Goal: Task Accomplishment & Management: Complete application form

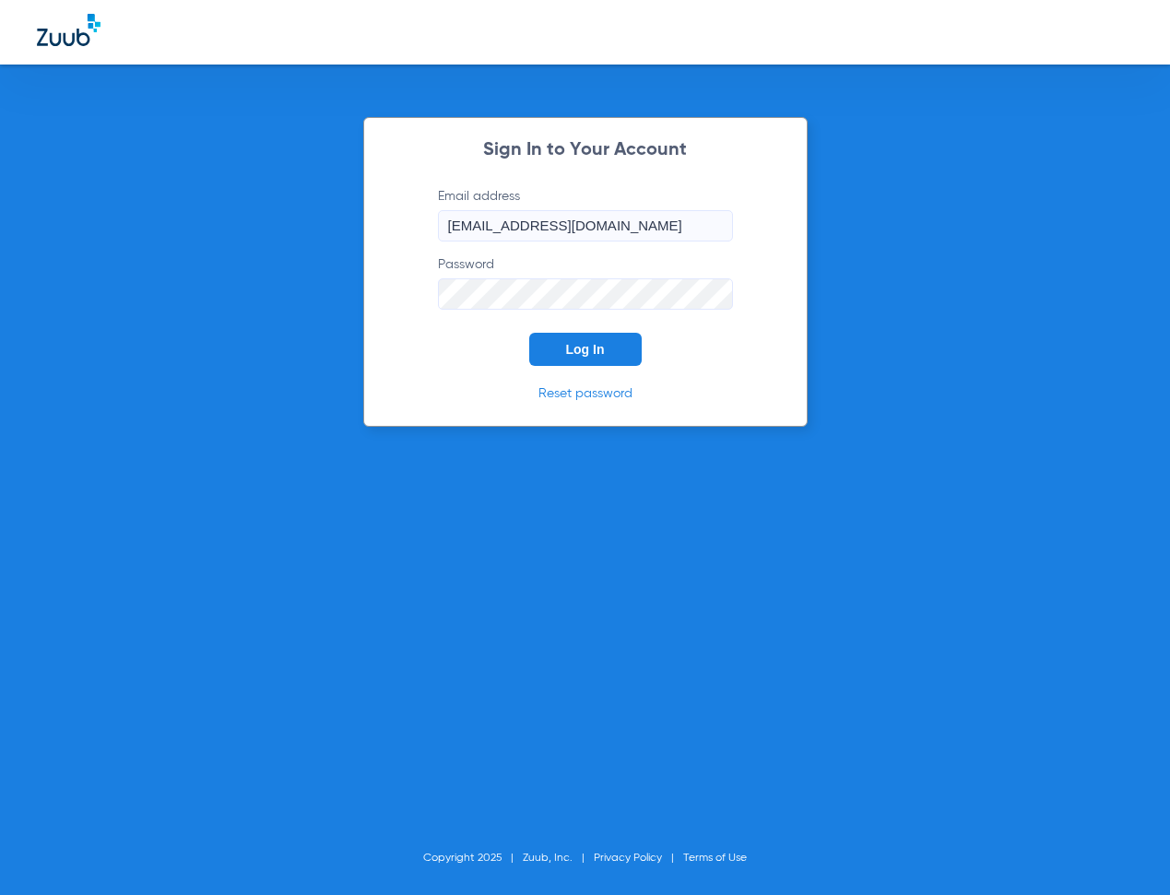
click at [577, 351] on span "Log In" at bounding box center [585, 349] width 39 height 15
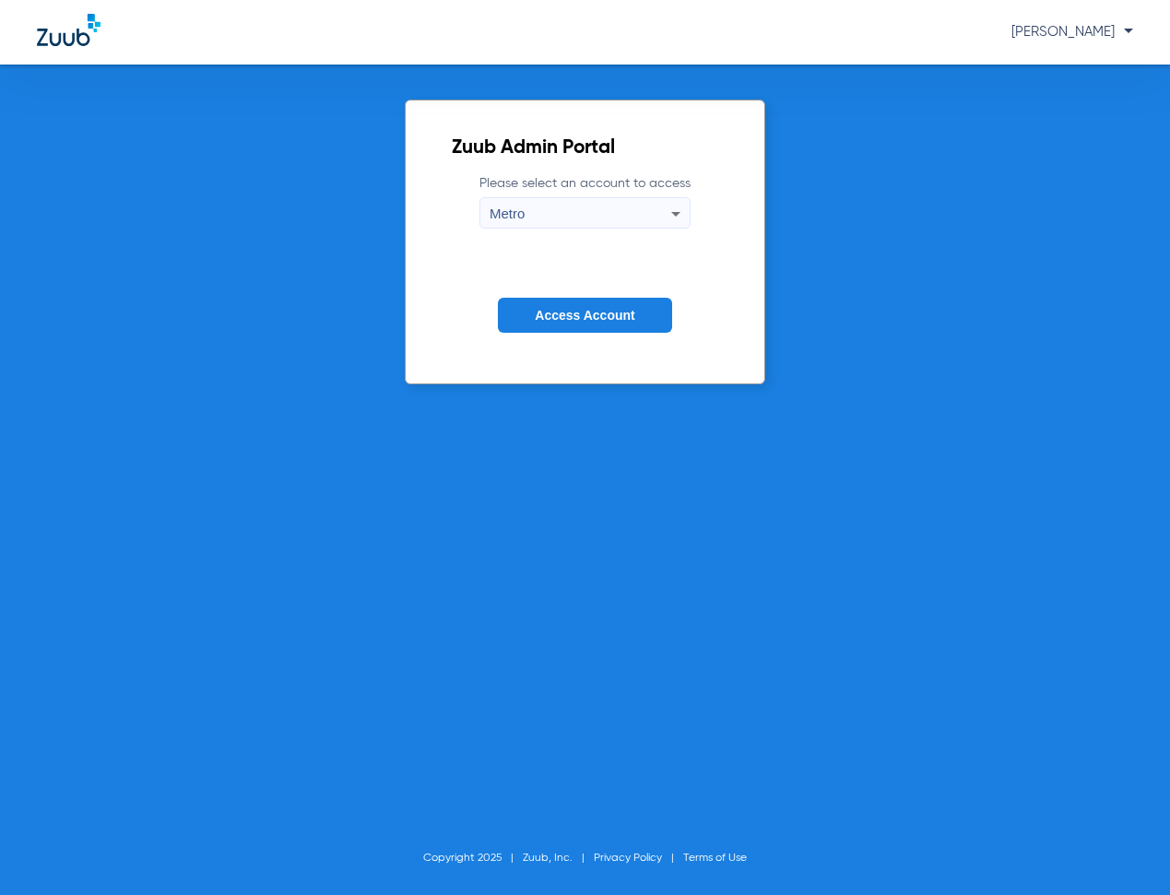
click at [584, 312] on span "Access Account" at bounding box center [585, 315] width 100 height 15
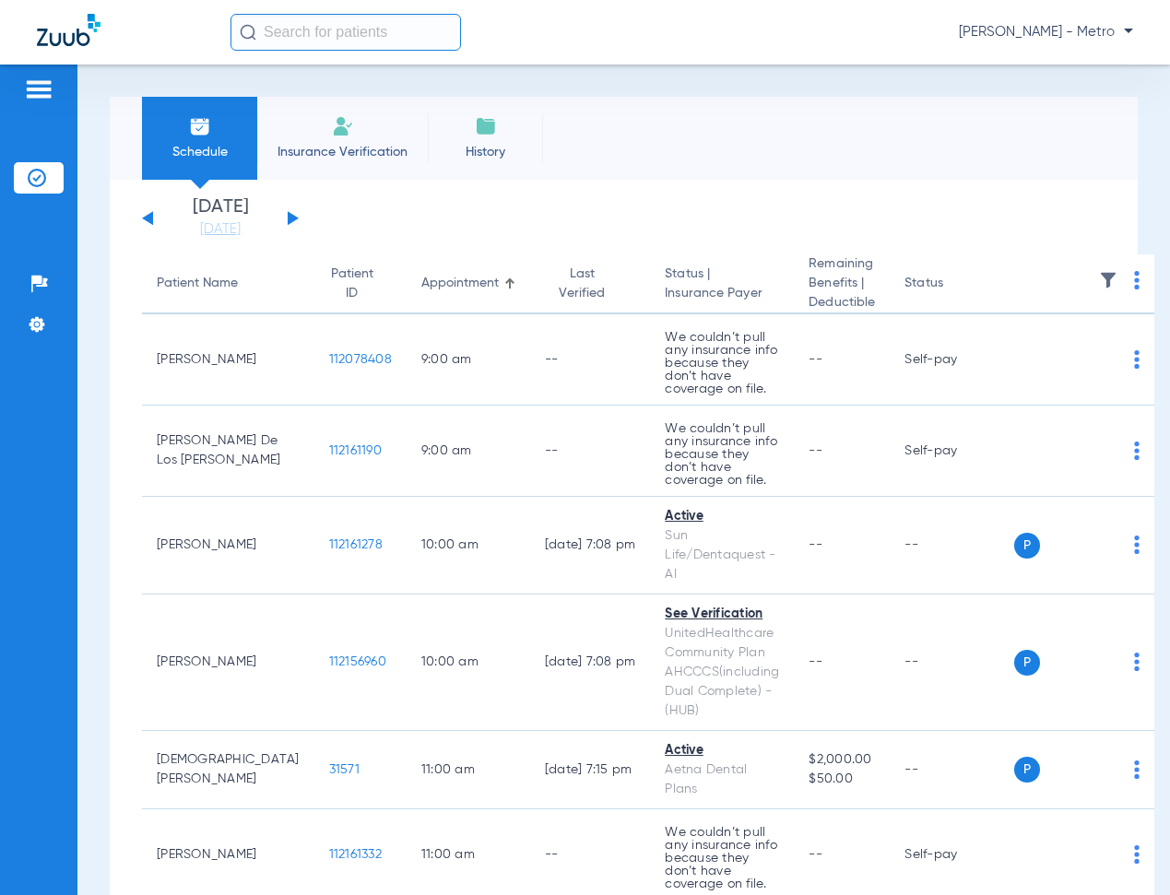
click at [373, 130] on li "Insurance Verification" at bounding box center [342, 138] width 171 height 83
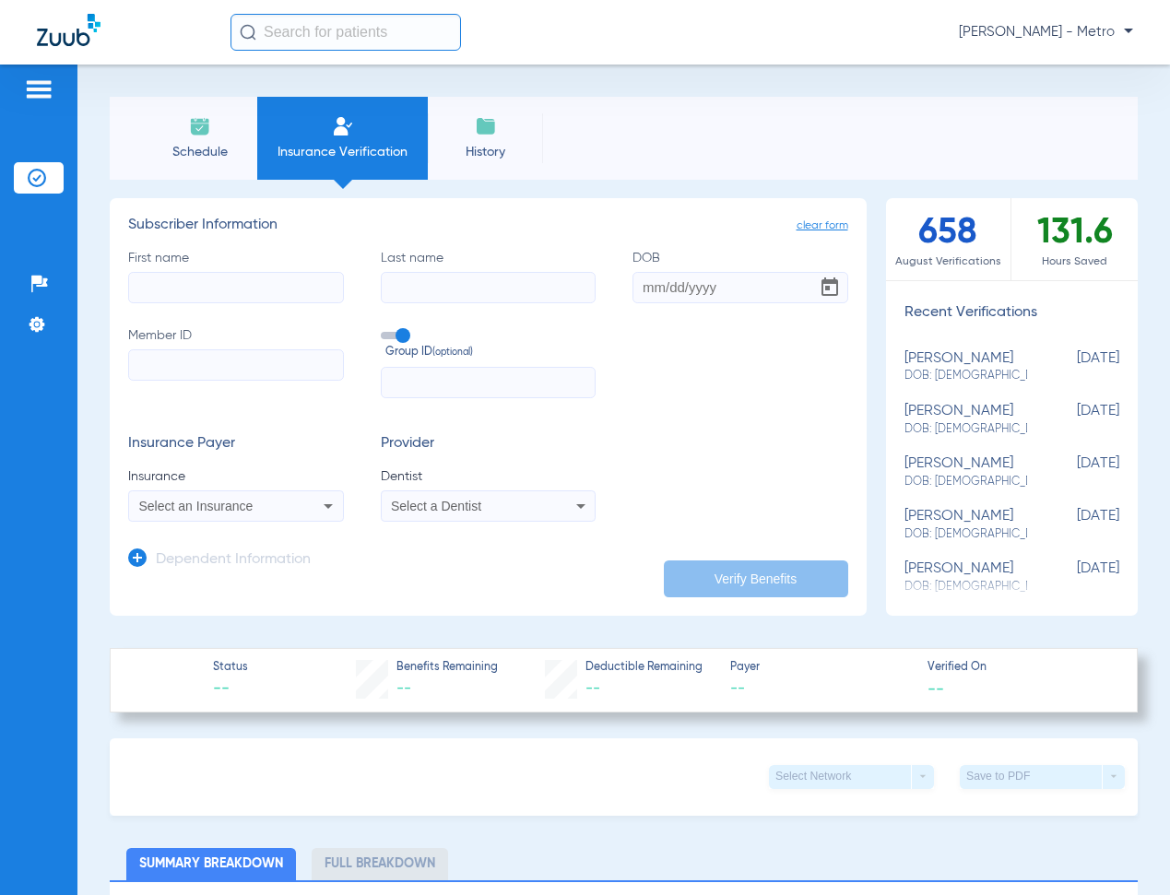
click at [235, 292] on input "First name" at bounding box center [236, 287] width 216 height 31
type input "SILVIA"
type input "ZAPIEN"
type input "02/01/2025"
paste input "962504612"
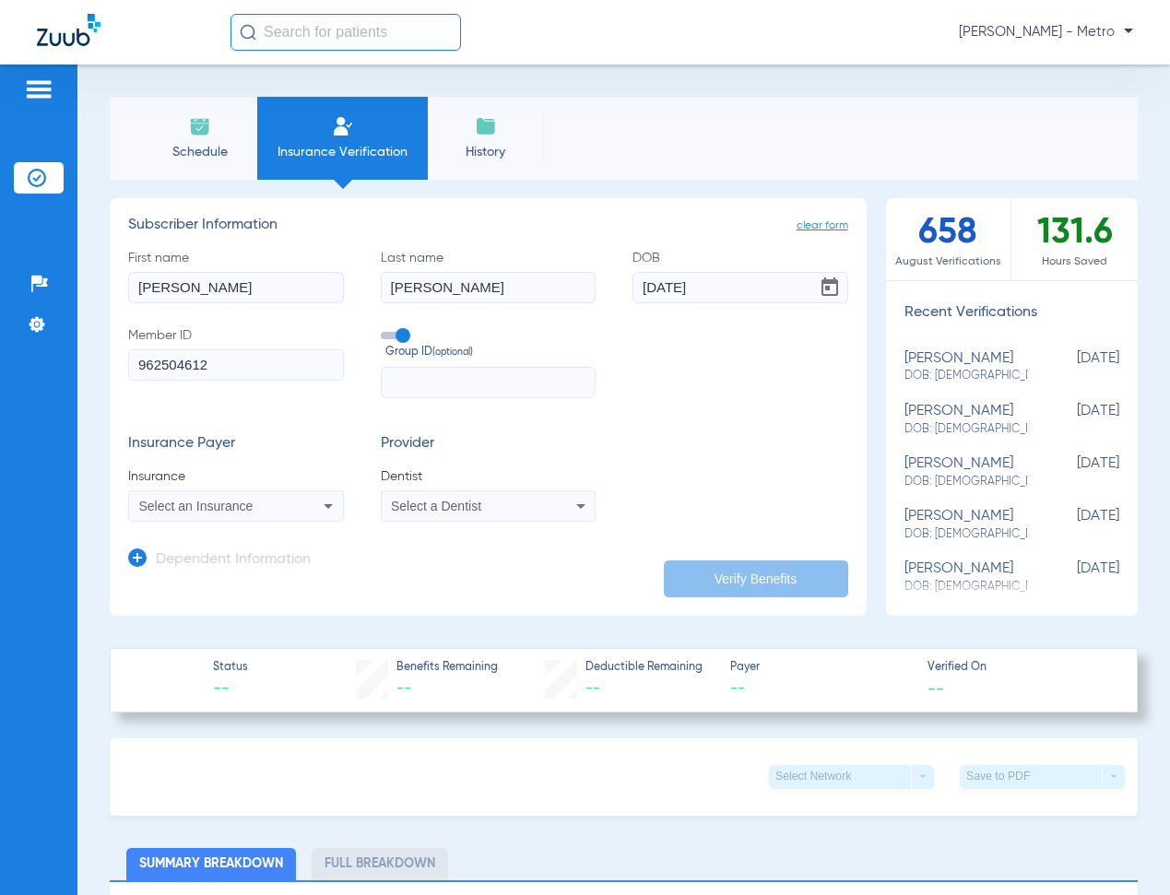
type input "962504612"
drag, startPoint x: 749, startPoint y: 294, endPoint x: 440, endPoint y: 346, distance: 313.1
click at [440, 346] on div "First name SILVIA Last name ZAPIEN DOB 02/01/2025 Member ID 962504612 Group ID …" at bounding box center [488, 323] width 720 height 149
click at [141, 549] on icon at bounding box center [137, 558] width 18 height 18
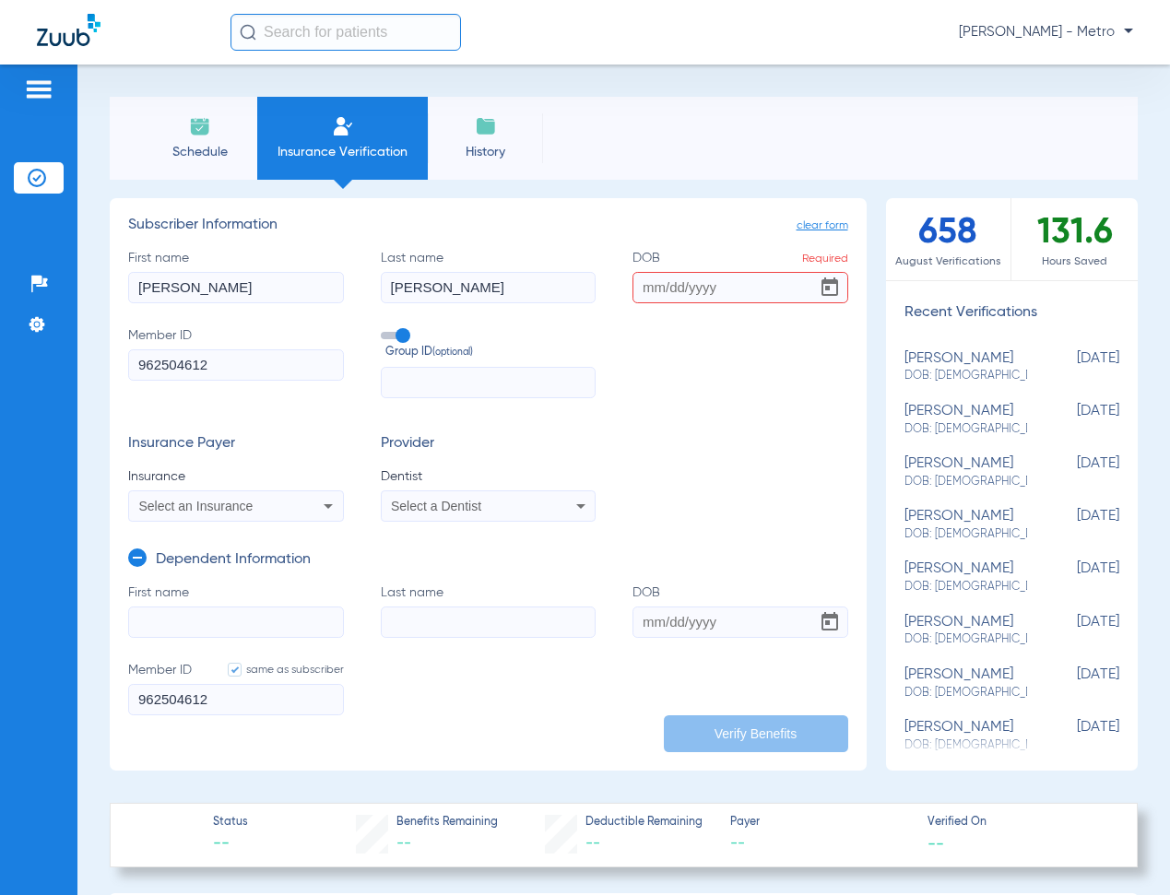
click at [190, 619] on input "First name" at bounding box center [236, 622] width 216 height 31
drag, startPoint x: 168, startPoint y: 601, endPoint x: 185, endPoint y: 626, distance: 30.4
click at [185, 626] on input "First name Required" at bounding box center [236, 622] width 216 height 31
paste input "RONEYDARITH"
type input "RONEYDARITH"
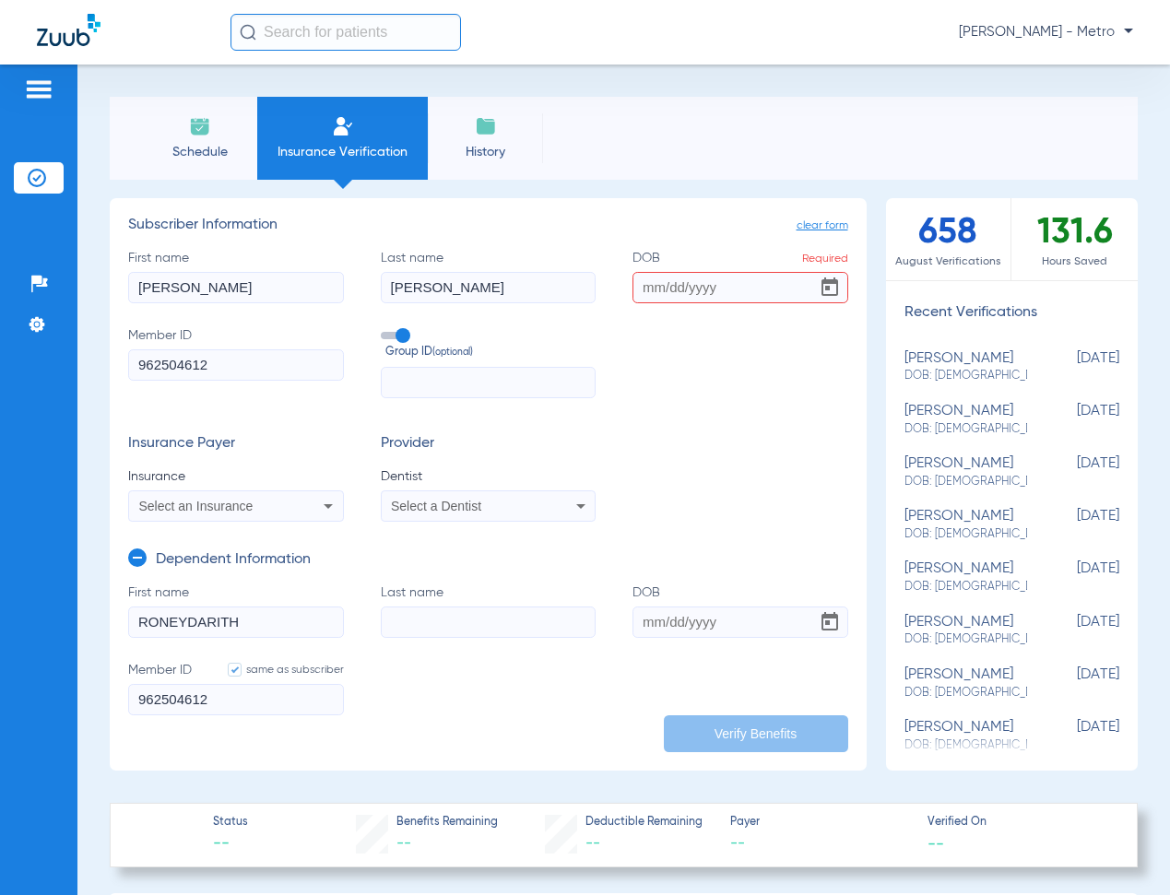
click at [408, 597] on label "Last name" at bounding box center [489, 611] width 216 height 54
click at [408, 607] on input "Last name" at bounding box center [489, 622] width 216 height 31
click at [414, 608] on input "Last name" at bounding box center [489, 622] width 216 height 31
paste input "GARCIA"
type input "GARCIA"
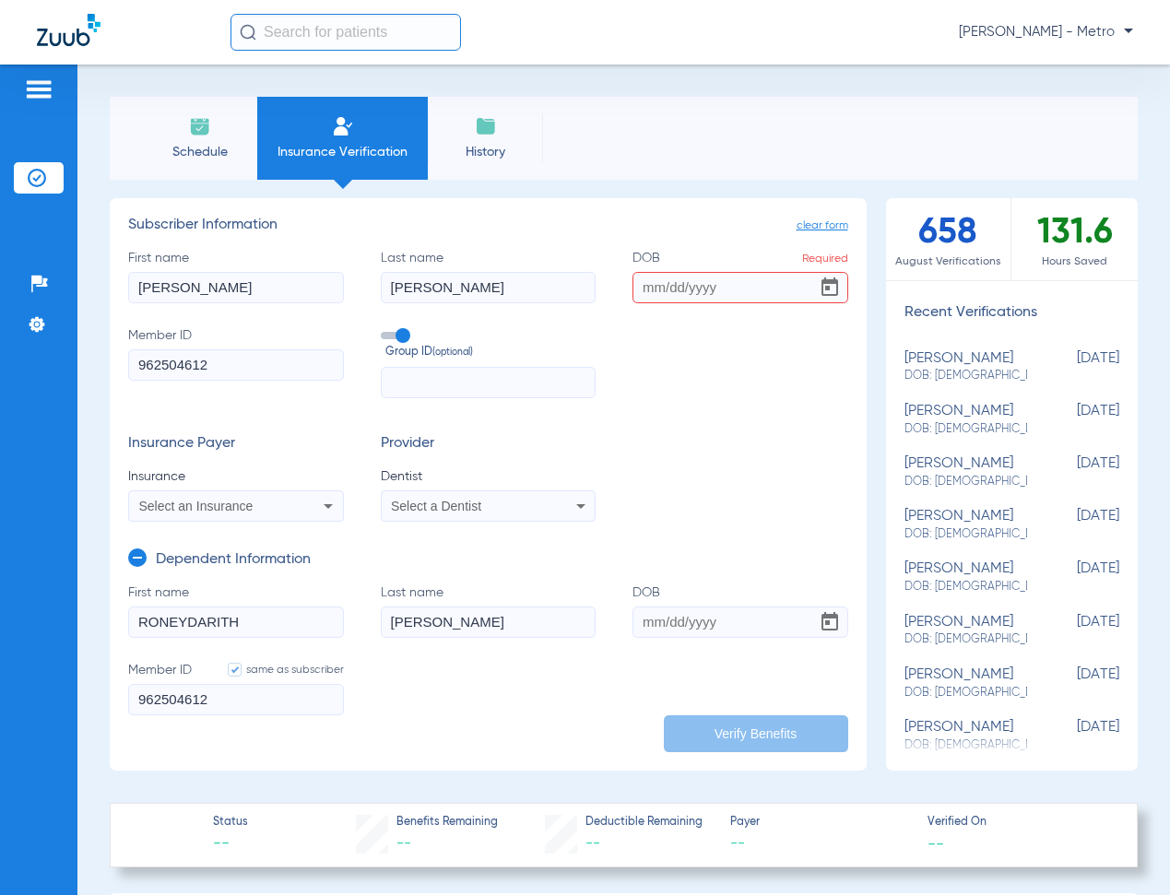
click at [632, 622] on input "DOB" at bounding box center [740, 622] width 216 height 31
click at [639, 628] on input "DOB" at bounding box center [740, 622] width 216 height 31
click at [772, 623] on input "02152011" at bounding box center [740, 622] width 216 height 31
click at [770, 621] on input "02152011" at bounding box center [740, 622] width 216 height 31
drag, startPoint x: 751, startPoint y: 623, endPoint x: 478, endPoint y: 659, distance: 275.2
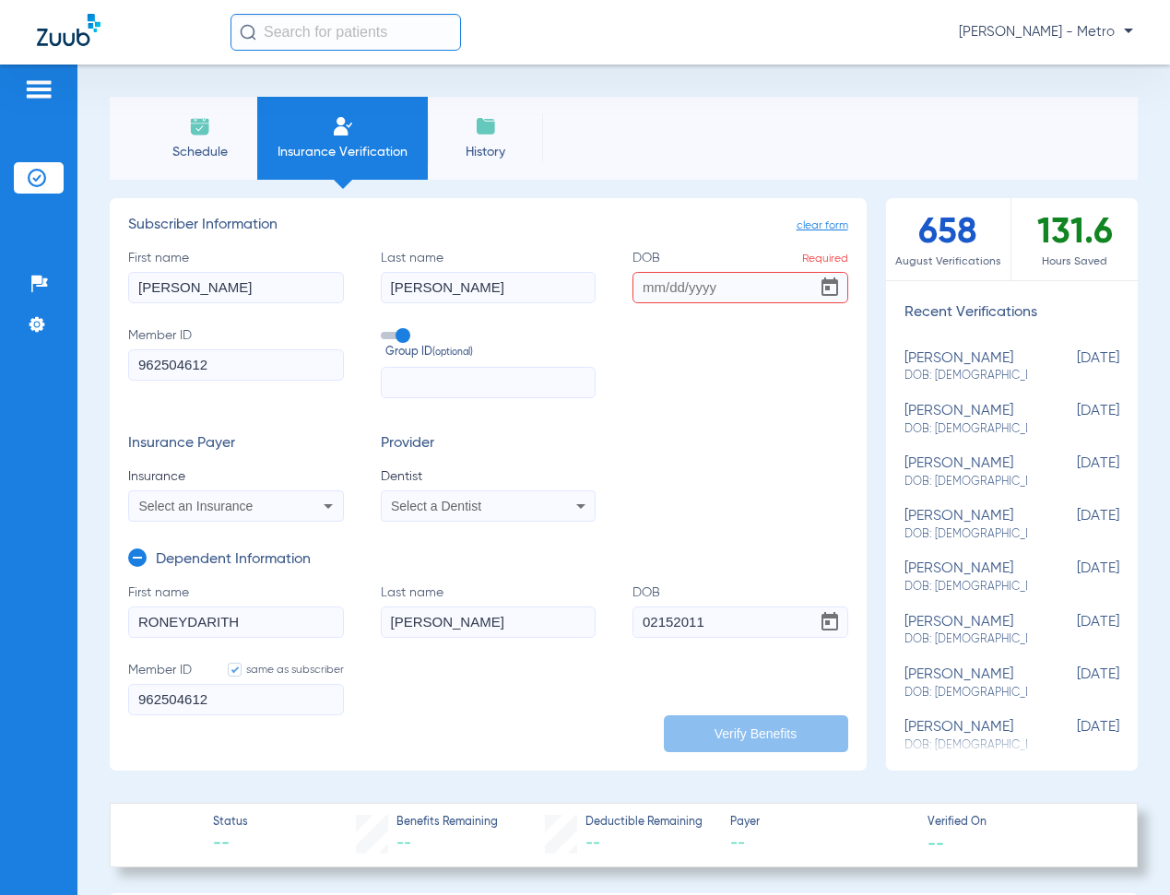
click at [484, 669] on form "First name RONEYDARITH Last name GARCIA DOB 02152011 Member ID same as subscrib…" at bounding box center [488, 661] width 720 height 155
type input "02/15/2011"
click at [707, 487] on div "Insurance Payer Insurance Select an Insurance Provider Dentist Select a Dentist" at bounding box center [488, 478] width 720 height 87
click at [639, 294] on input "DOB Required" at bounding box center [740, 287] width 216 height 31
type input "04/03/1991"
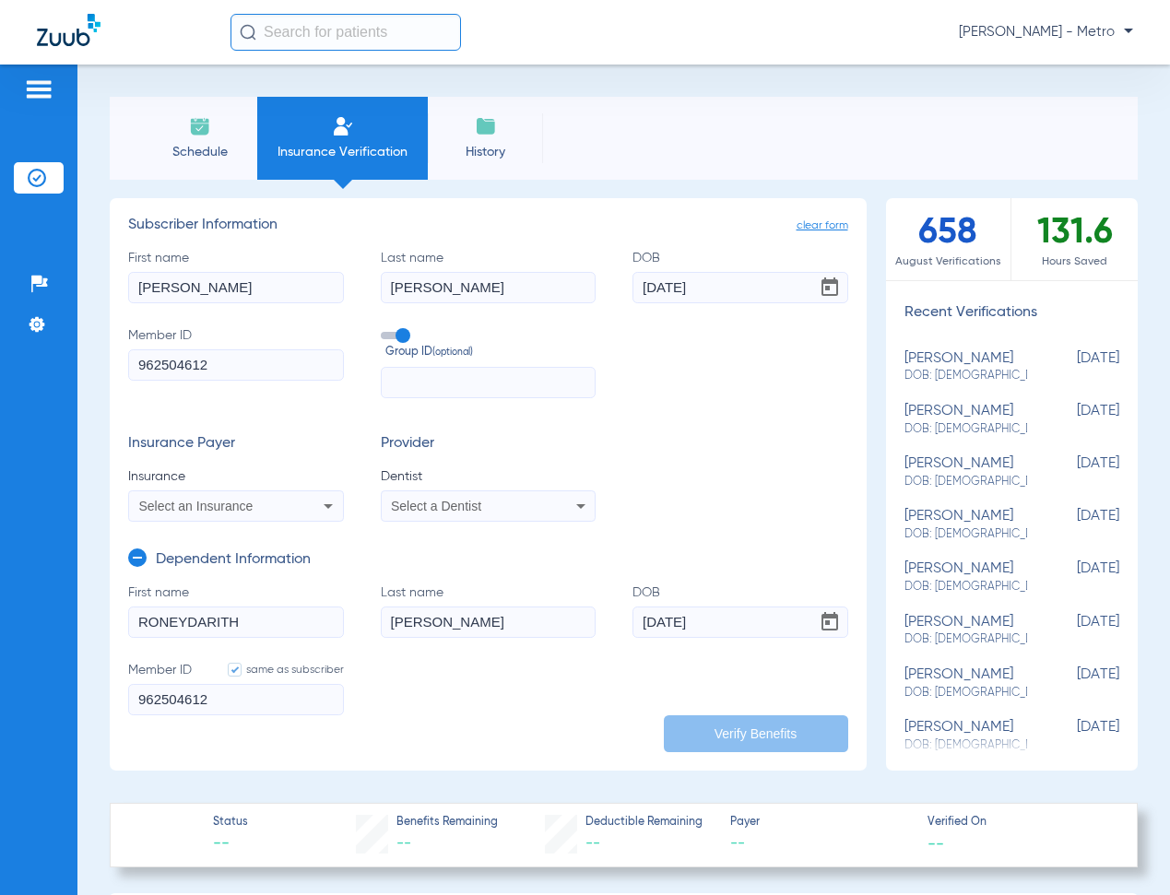
click at [492, 378] on input "text" at bounding box center [489, 382] width 216 height 31
click at [742, 488] on div "Insurance Payer Insurance Select an Insurance Provider Dentist Select a Dentist" at bounding box center [488, 478] width 720 height 87
click at [167, 495] on div "Select an Insurance" at bounding box center [236, 506] width 214 height 22
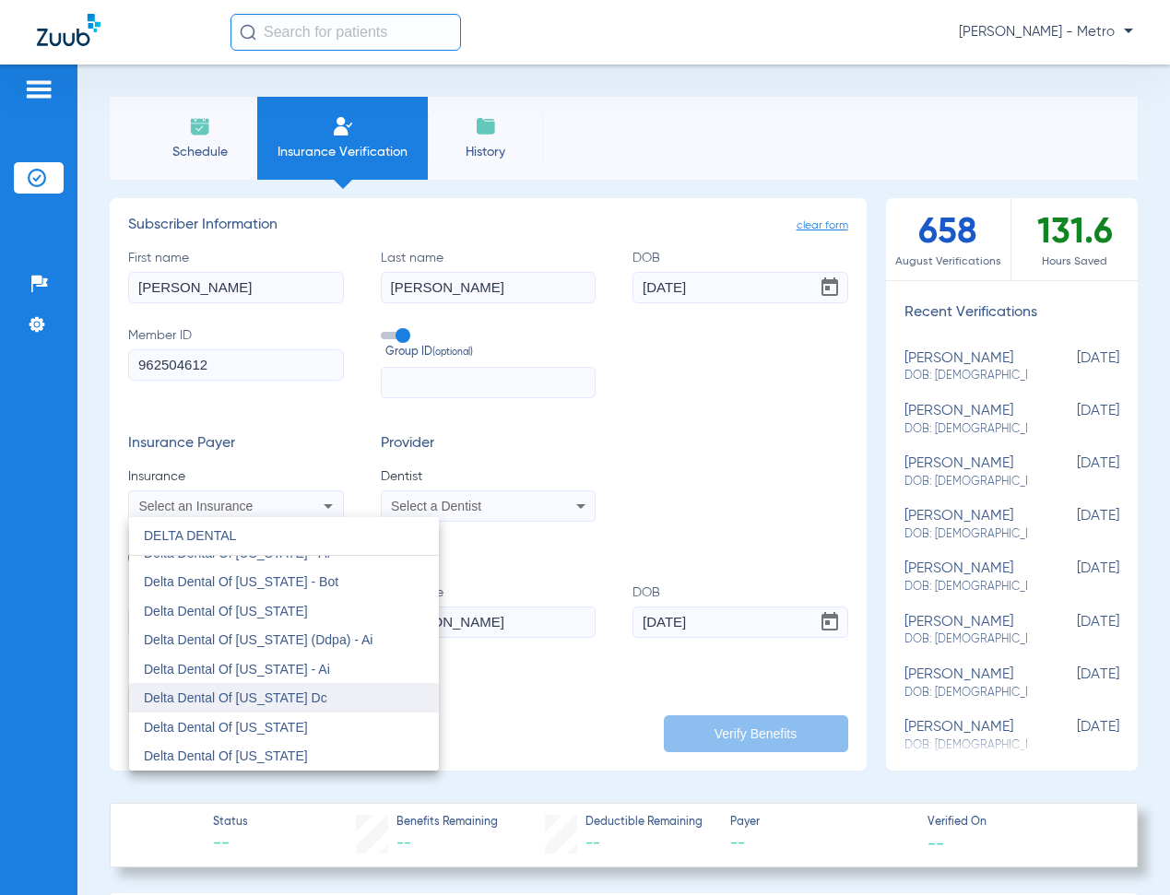
scroll to position [1844, 0]
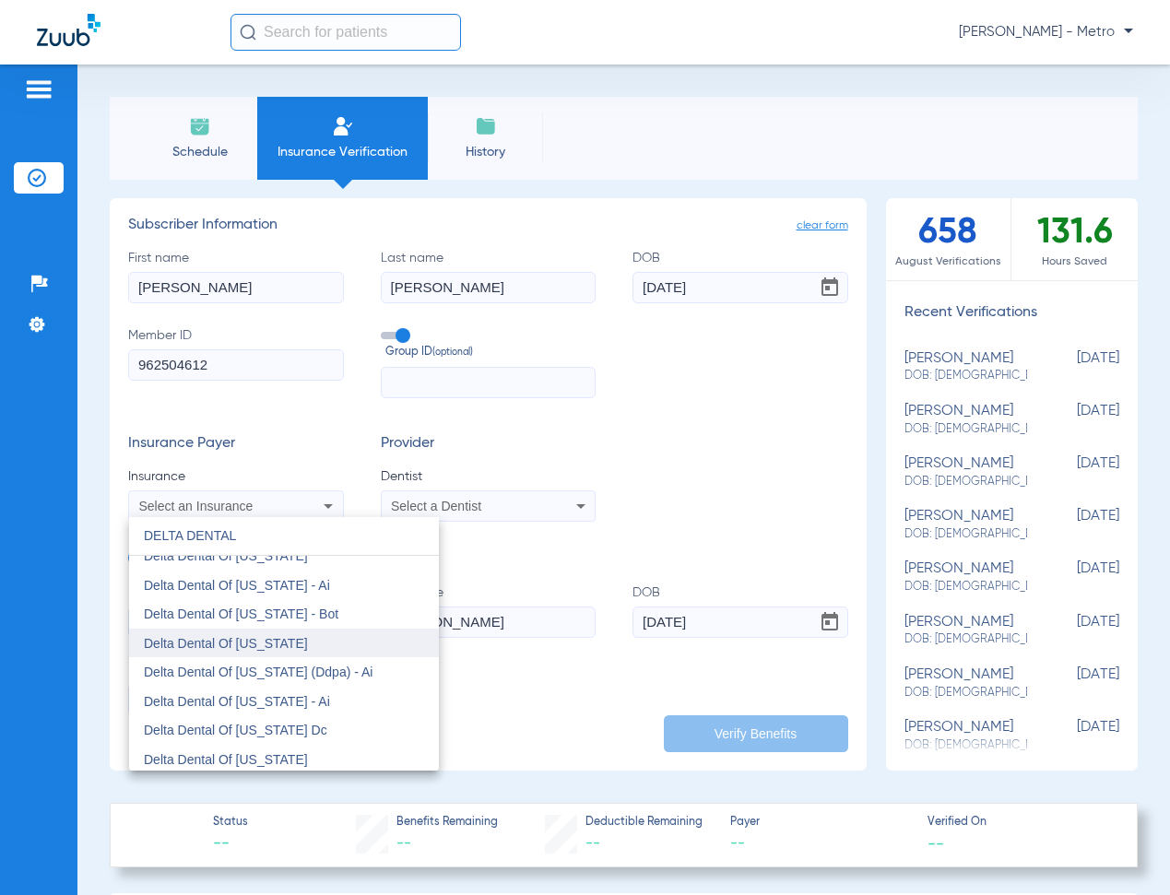
type input "DELTA DENTAL"
click at [325, 635] on mat-option "Delta Dental Of [US_STATE]" at bounding box center [284, 643] width 310 height 29
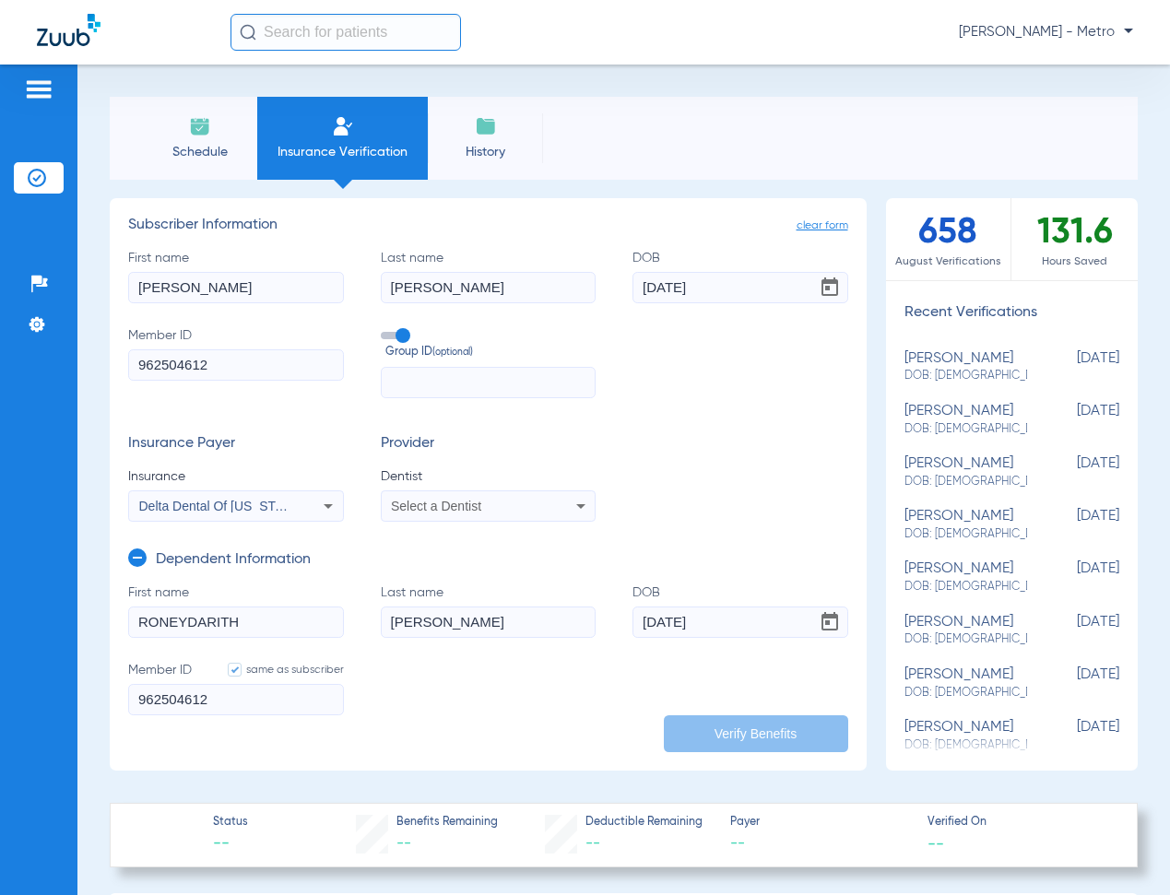
click at [666, 447] on div "Insurance Payer Insurance Delta Dental Of Washington Provider Dentist Select a …" at bounding box center [488, 478] width 720 height 87
click at [491, 507] on div "Select a Dentist" at bounding box center [468, 506] width 155 height 13
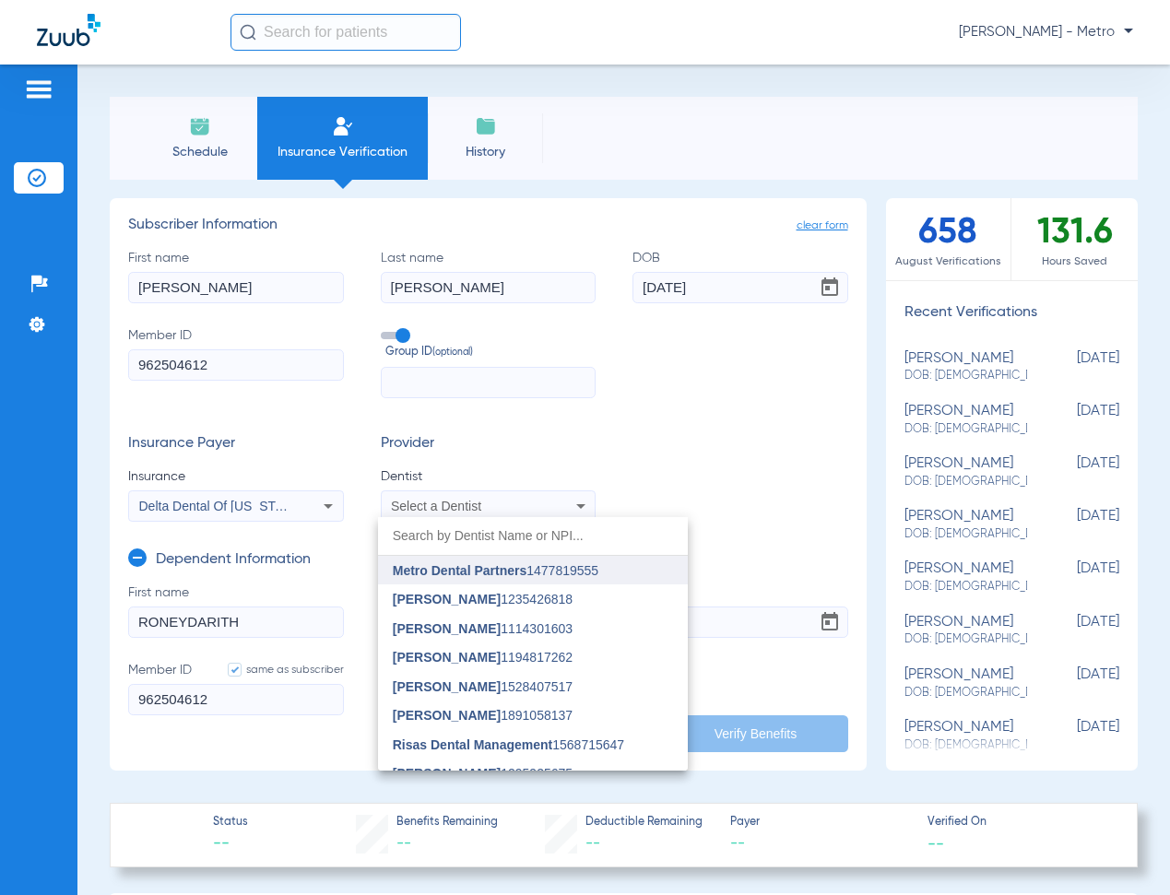
click at [471, 568] on span "Metro Dental Partners" at bounding box center [460, 570] width 134 height 15
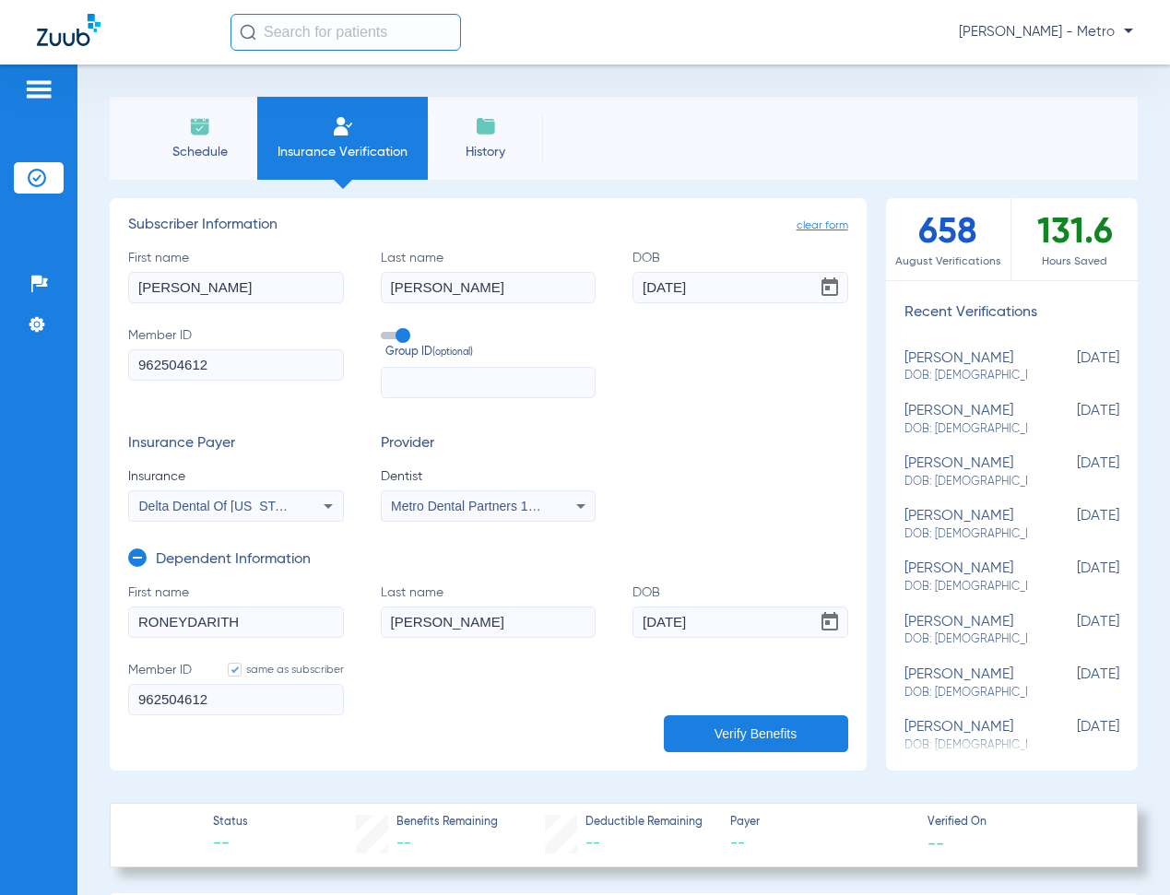
click at [749, 725] on button "Verify Benefits" at bounding box center [756, 733] width 184 height 37
type input "SILVIA"
type input "ZAPIEN"
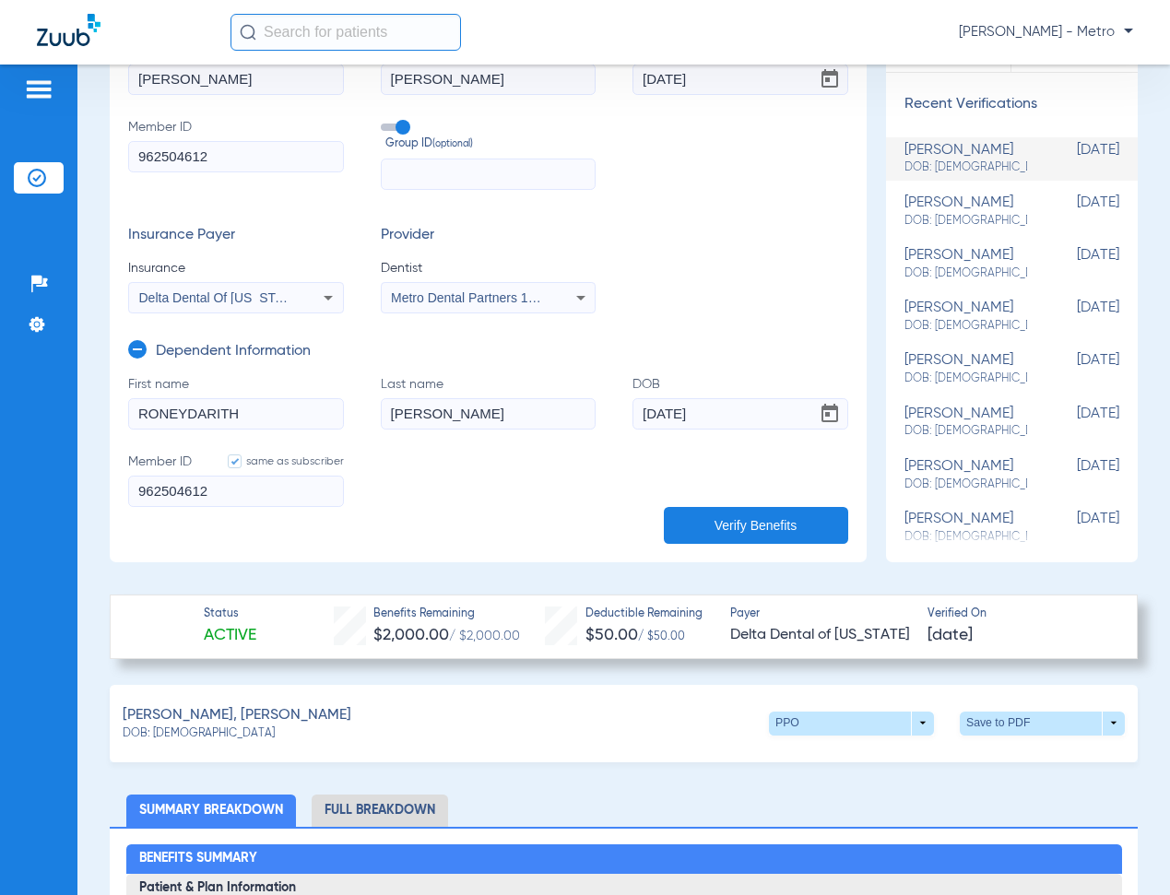
scroll to position [184, 0]
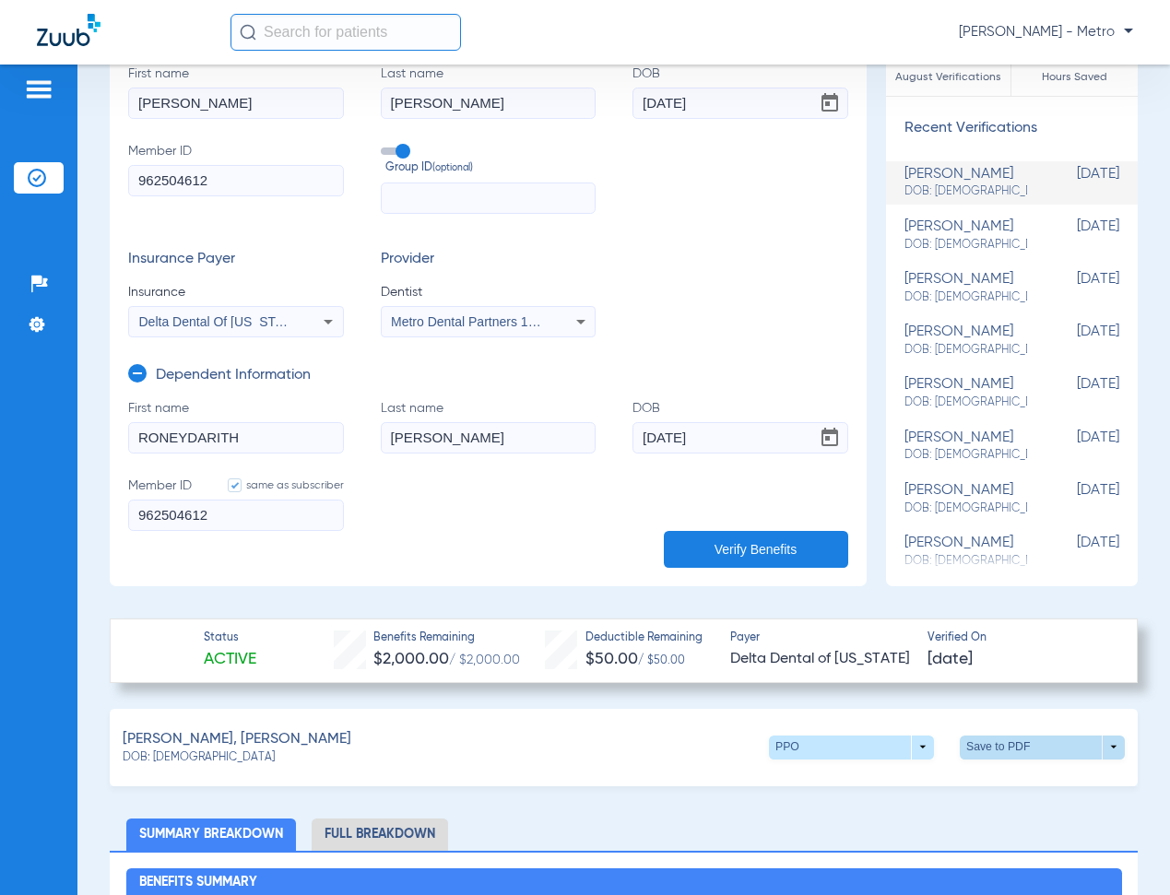
click at [1032, 741] on span at bounding box center [1043, 748] width 44 height 44
click at [904, 771] on button "insert_drive_file Save to PDF" at bounding box center [871, 781] width 139 height 37
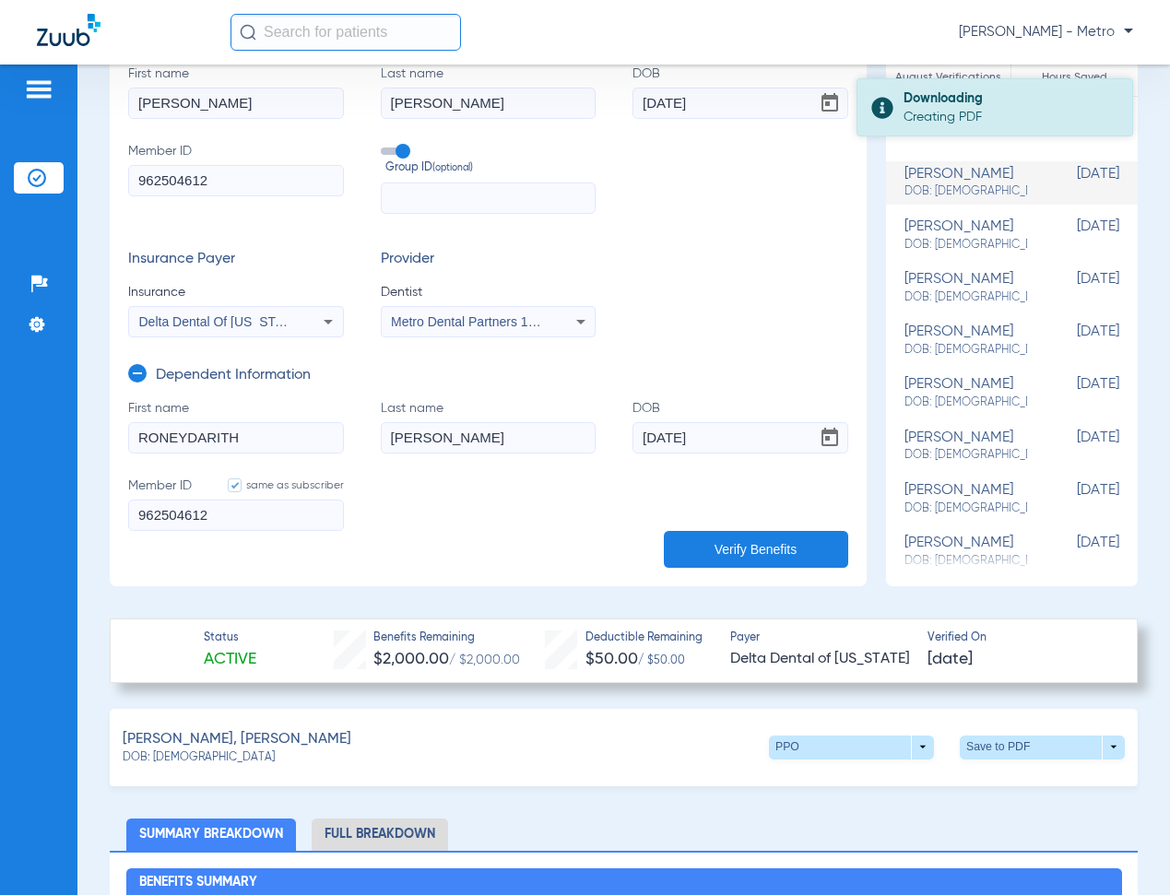
click at [938, 111] on div "Creating PDF" at bounding box center [1009, 117] width 213 height 18
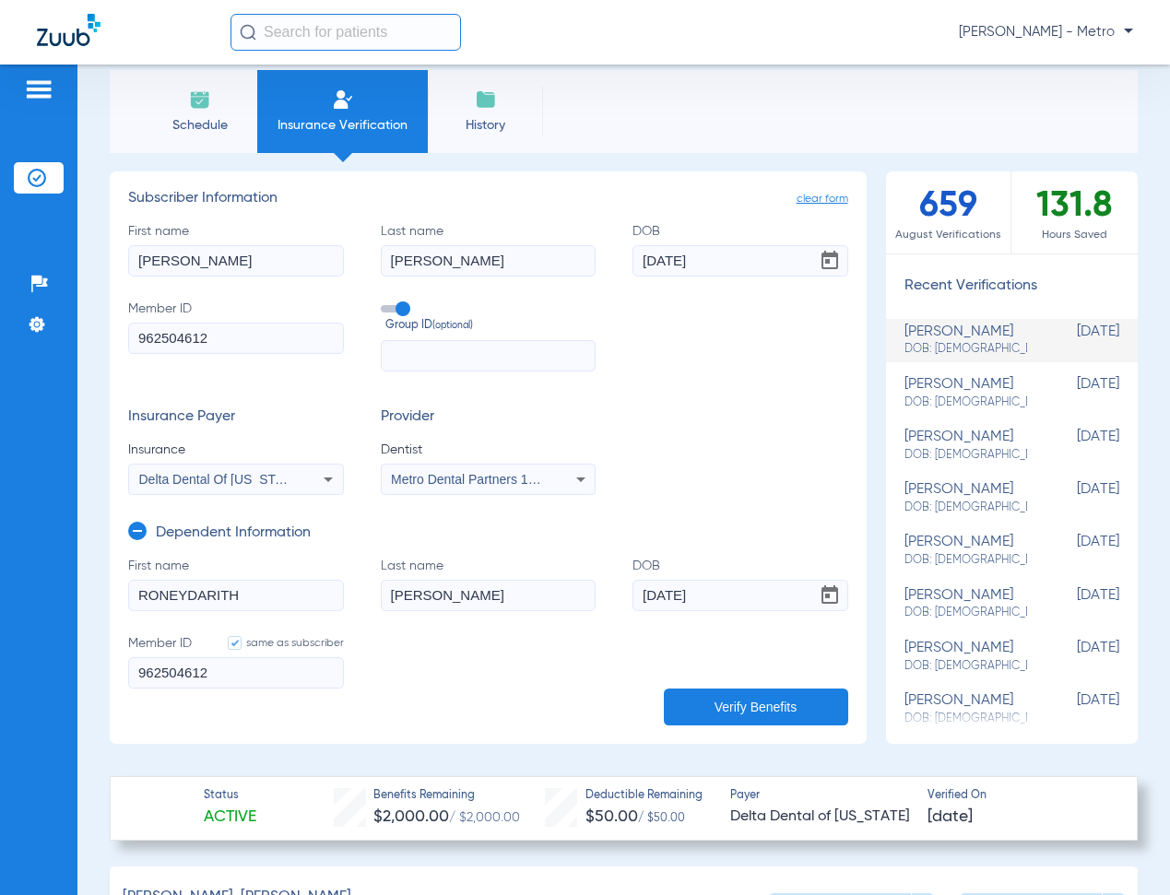
scroll to position [0, 0]
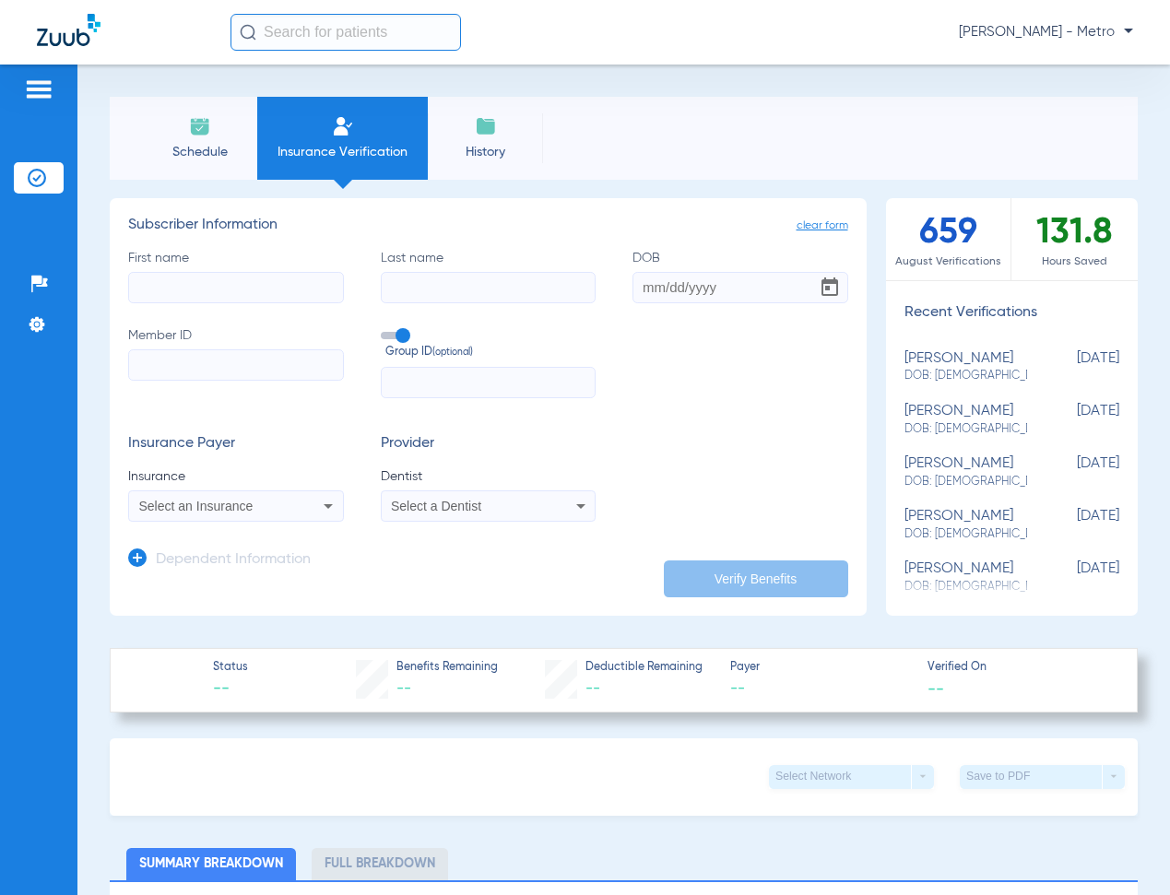
click at [251, 297] on input "First name" at bounding box center [236, 287] width 216 height 31
type input "marc"
type input "vidale"
click at [184, 351] on input "Member ID" at bounding box center [236, 364] width 216 height 31
paste input "31157905"
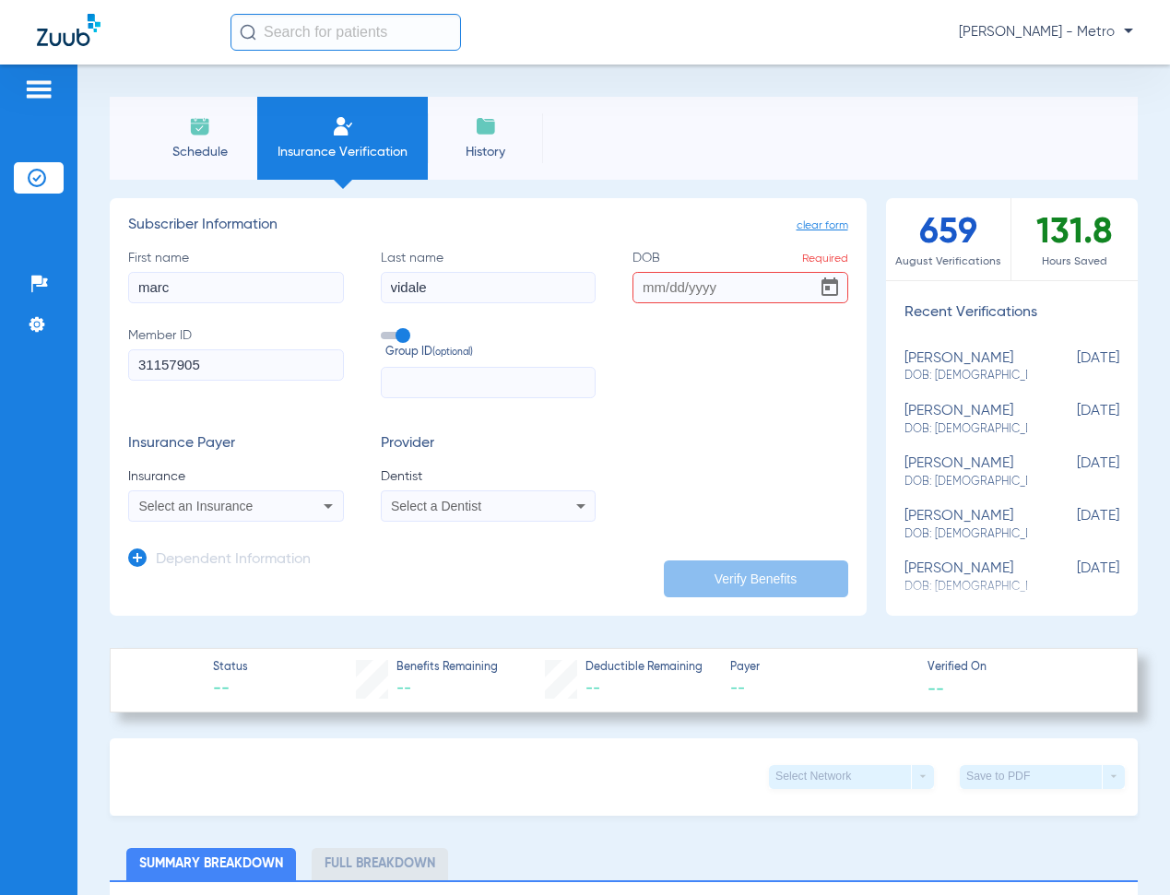
type input "31157905"
click at [268, 504] on div "Select an Insurance" at bounding box center [216, 506] width 155 height 13
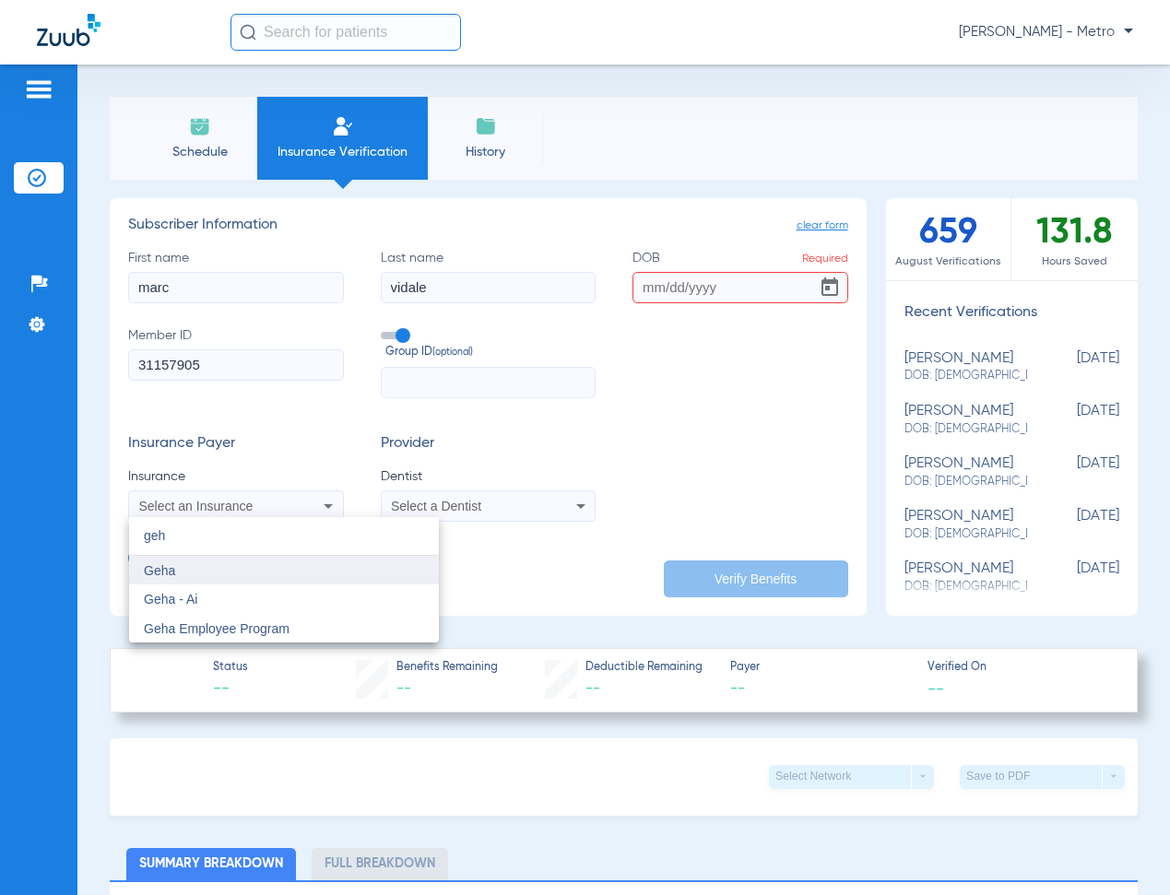
type input "geh"
click at [210, 570] on mat-option "Geha" at bounding box center [284, 570] width 310 height 29
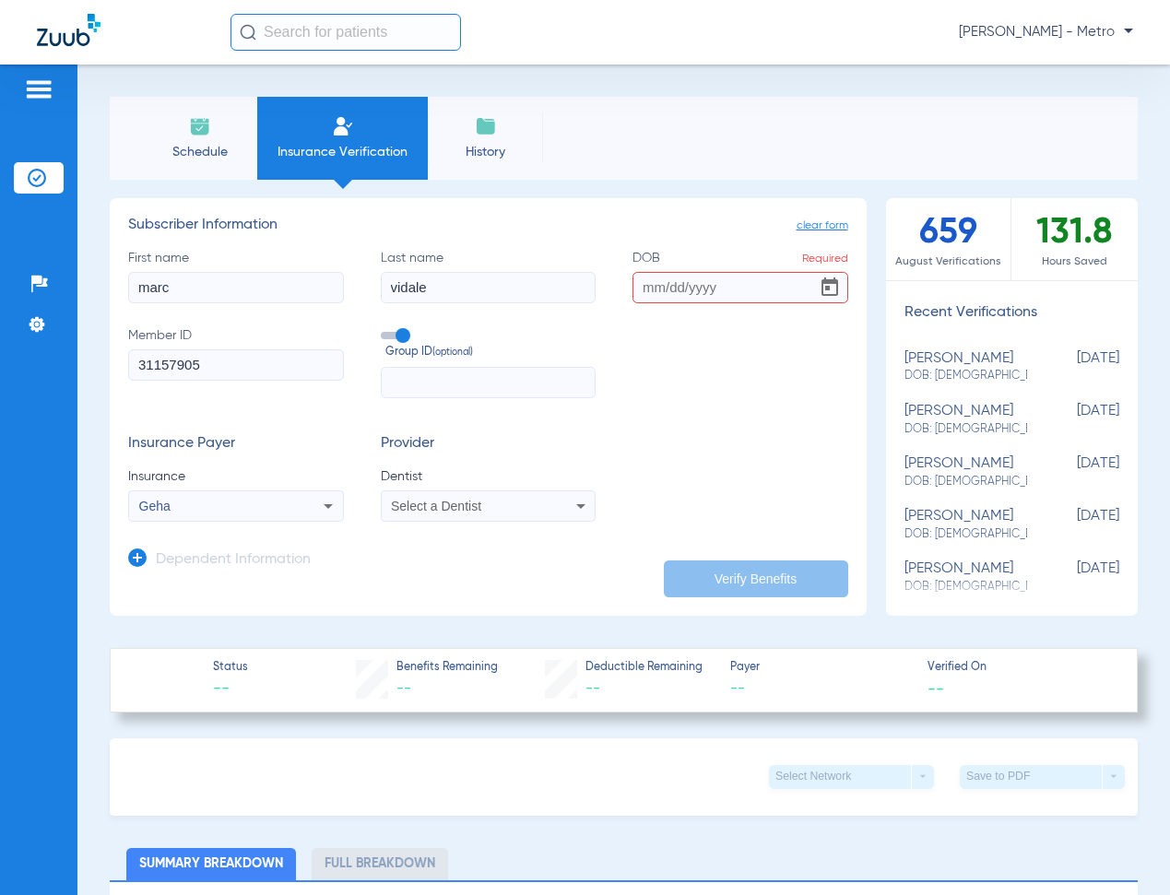
click at [453, 491] on mat-select "Select a Dentist" at bounding box center [489, 505] width 216 height 31
click at [458, 502] on span "Select a Dentist" at bounding box center [436, 506] width 90 height 15
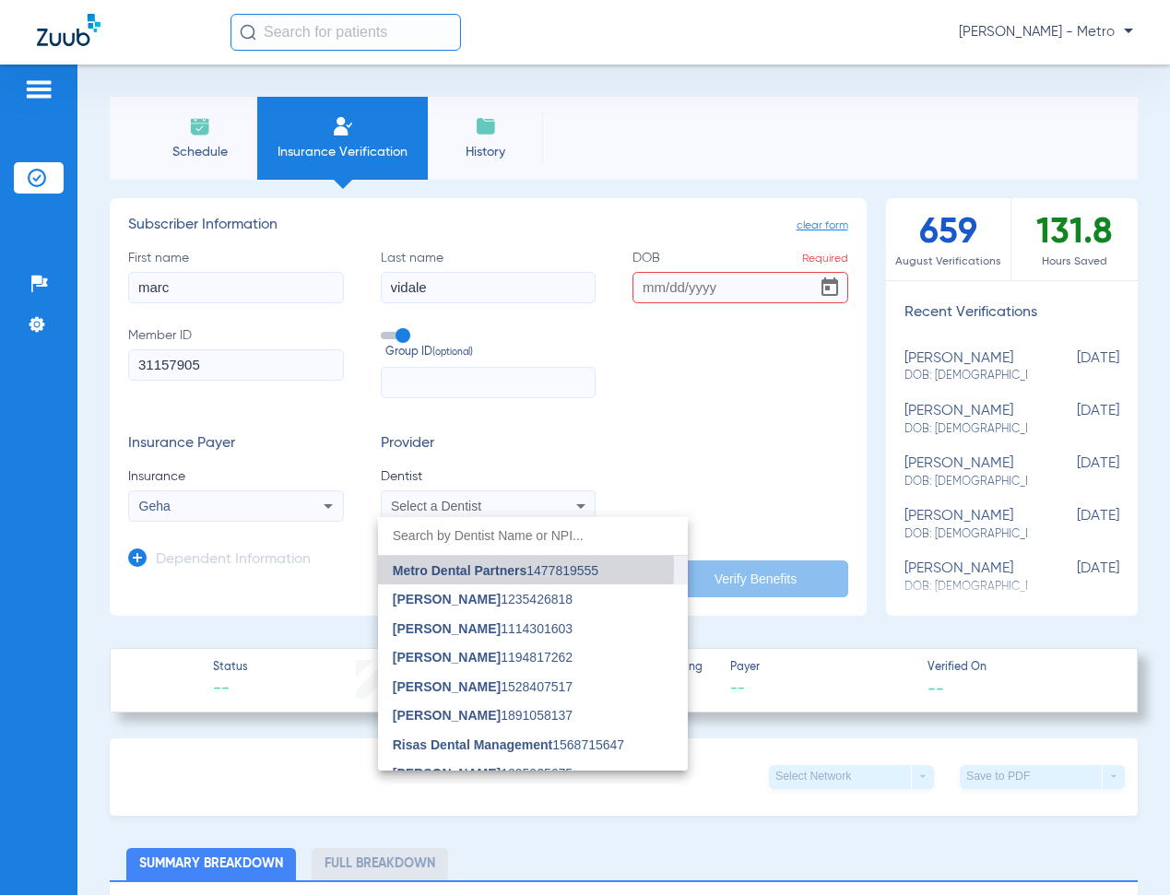
click at [464, 569] on span "Metro Dental Partners" at bounding box center [460, 570] width 134 height 15
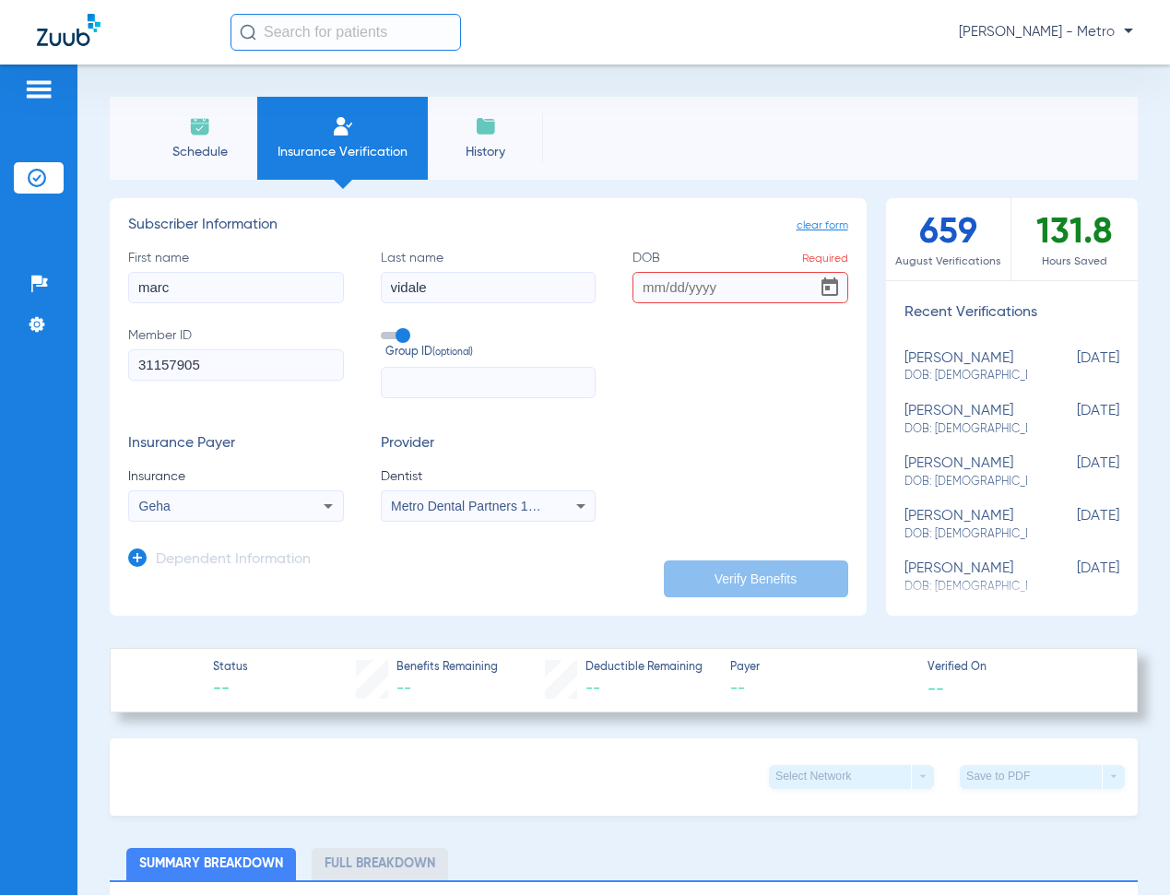
click at [641, 283] on input "DOB Required" at bounding box center [740, 287] width 216 height 31
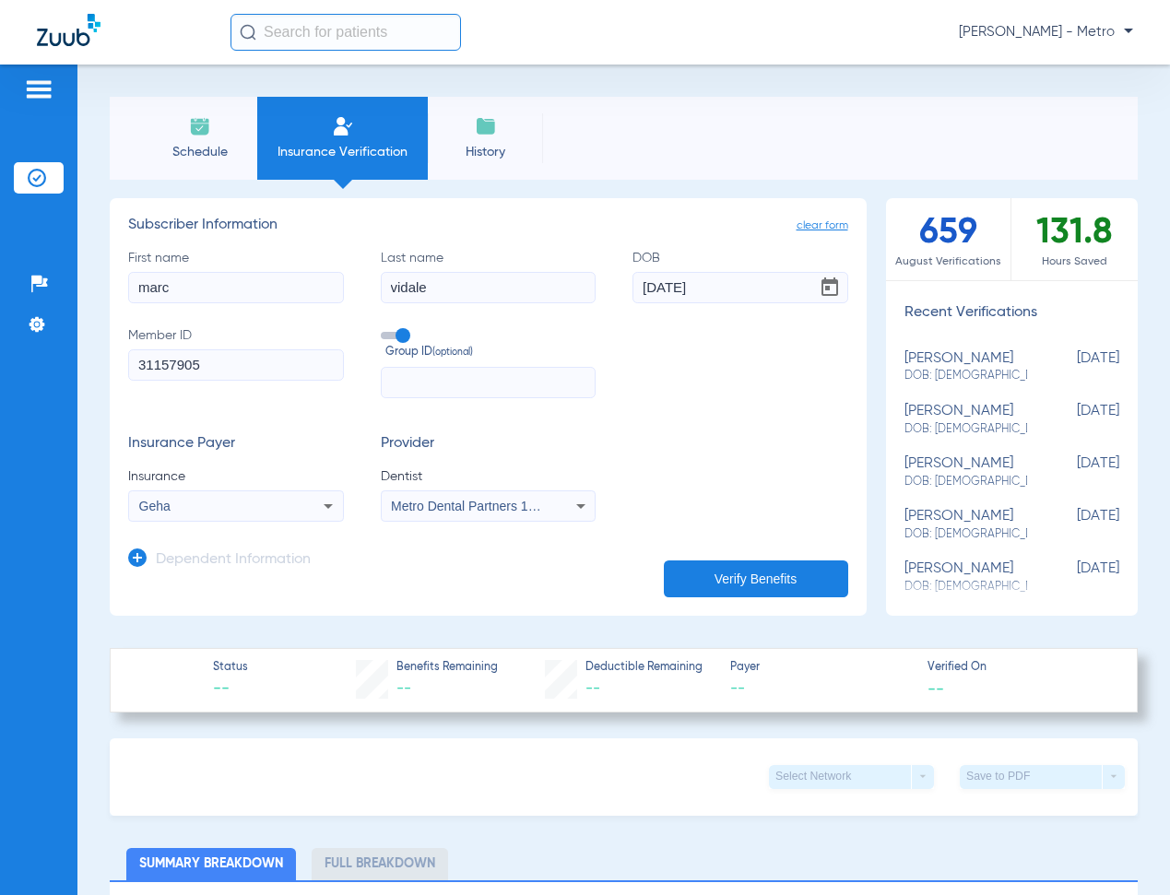
type input "[DATE]"
click at [143, 550] on div "Dependent Information" at bounding box center [219, 564] width 183 height 39
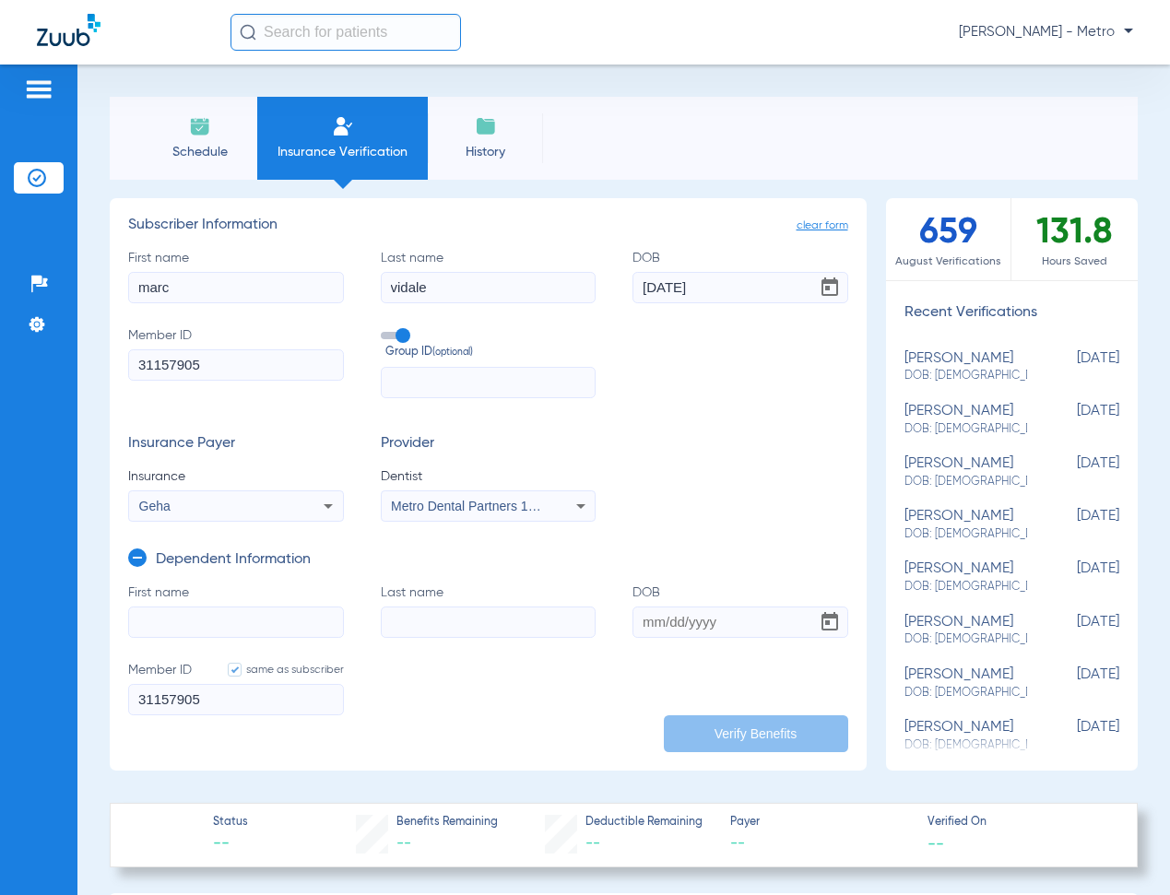
click at [237, 636] on form "First name Last name DOB Member ID same as subscriber 31157905" at bounding box center [488, 661] width 720 height 155
click at [237, 623] on input "First name" at bounding box center [236, 622] width 216 height 31
type input "veaire"
type input "[PERSON_NAME]"
type input "[DATE]"
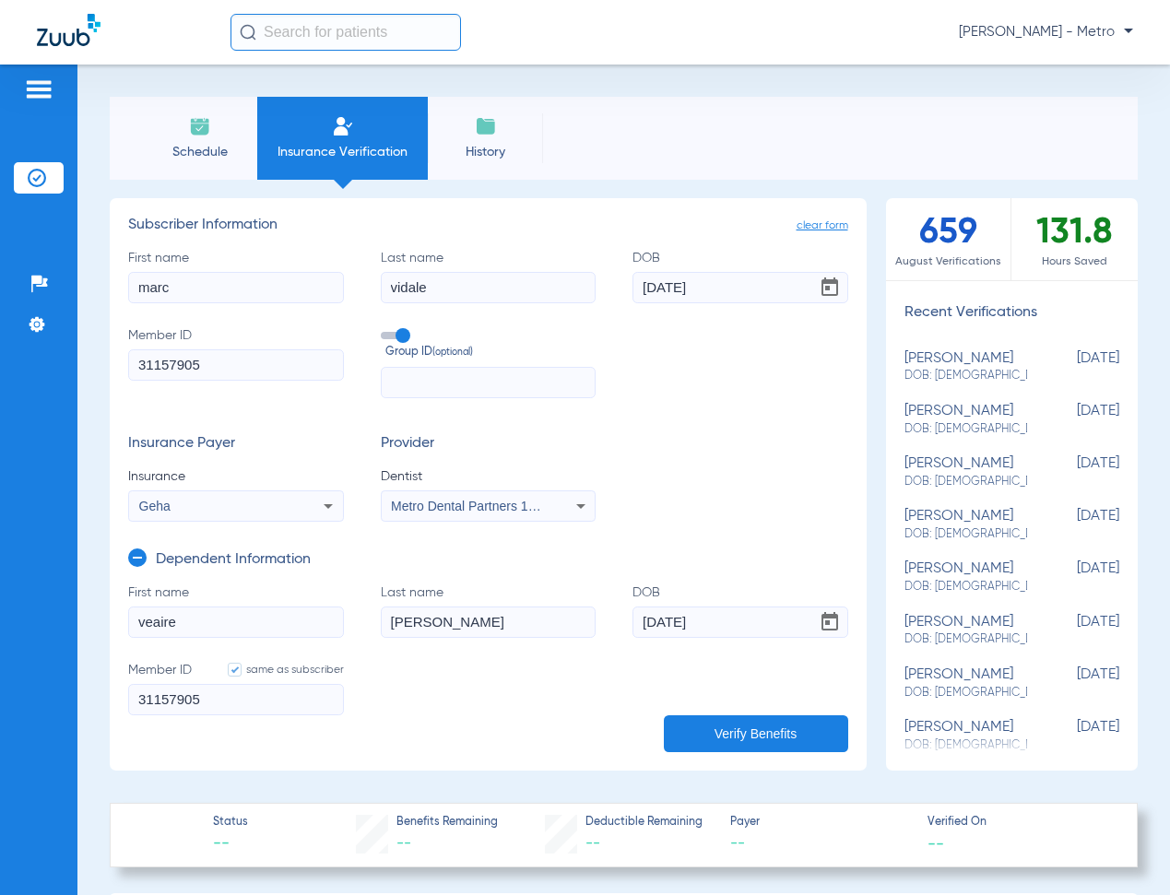
click at [753, 737] on button "Verify Benefits" at bounding box center [756, 733] width 184 height 37
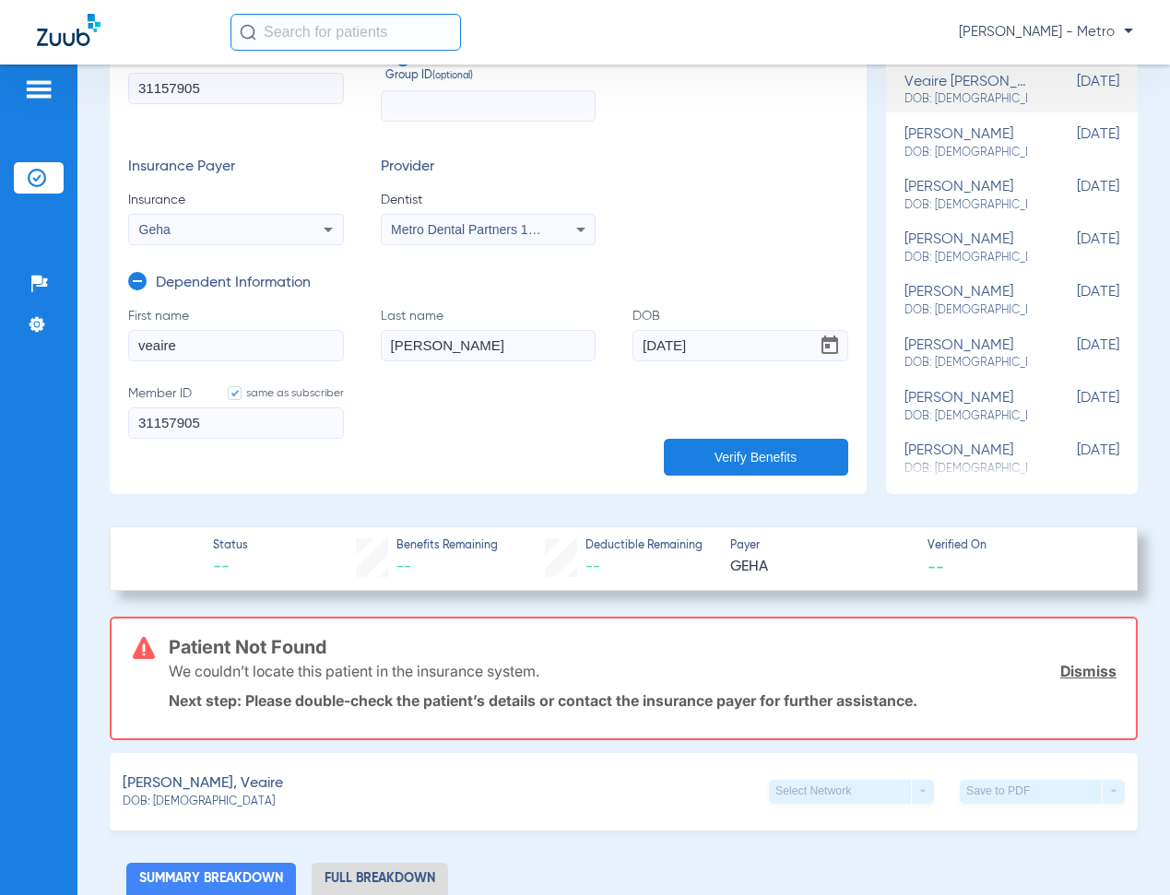
scroll to position [184, 0]
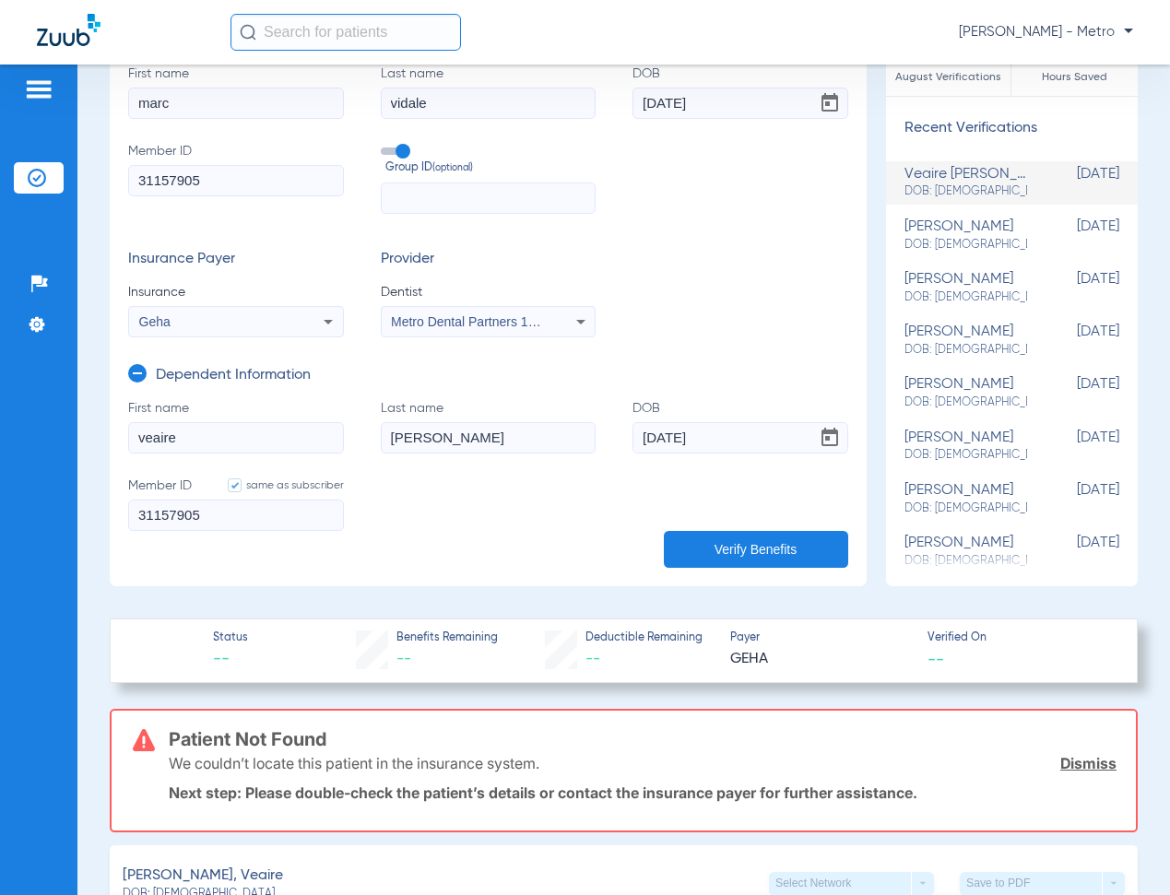
click at [311, 324] on div "Geha" at bounding box center [236, 322] width 214 height 22
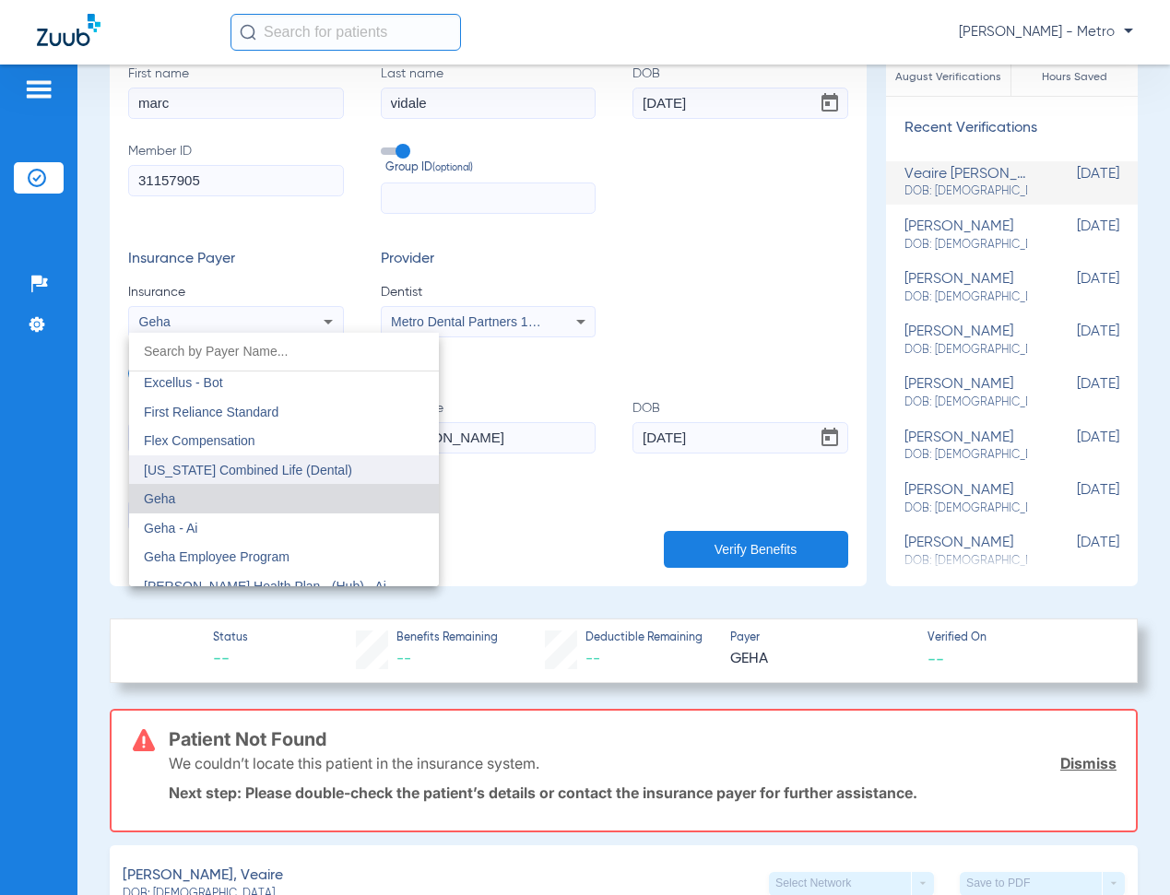
scroll to position [5976, 0]
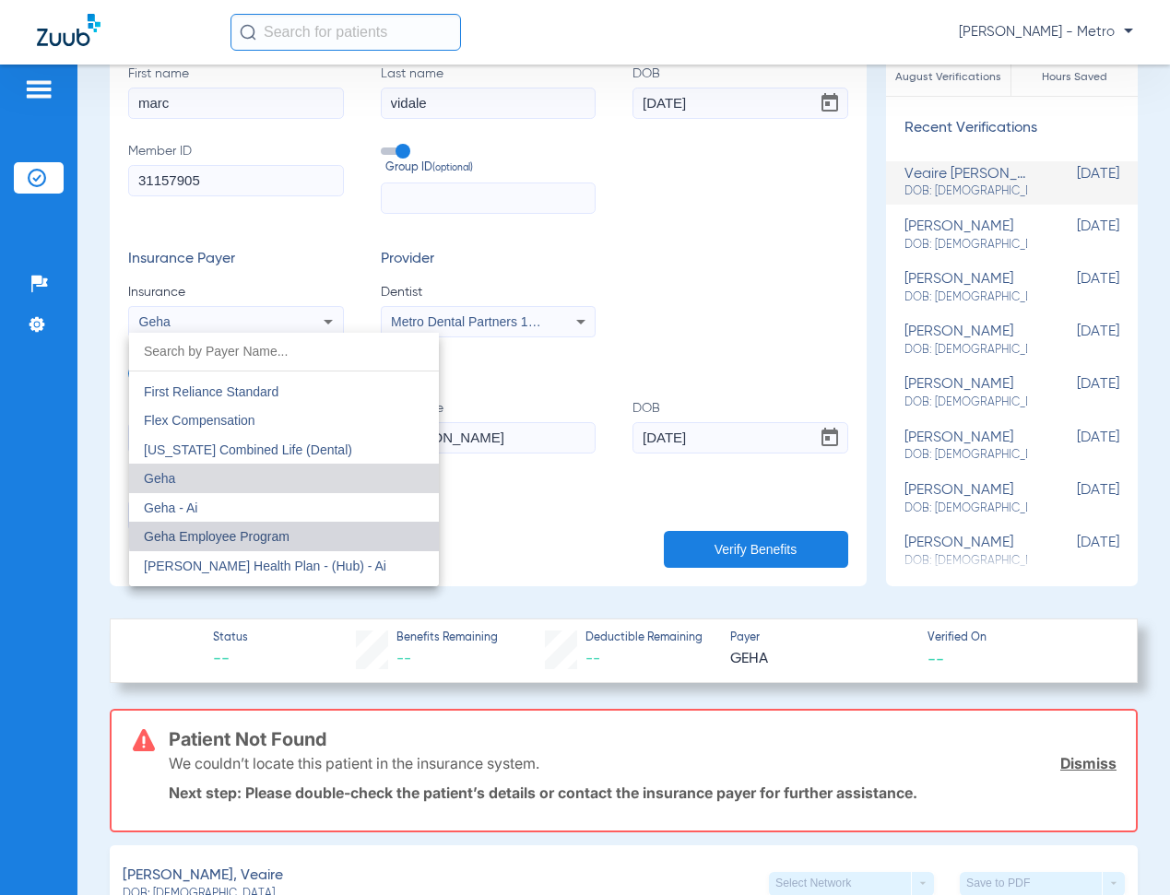
click at [327, 528] on mat-option "Geha Employee Program" at bounding box center [284, 536] width 310 height 29
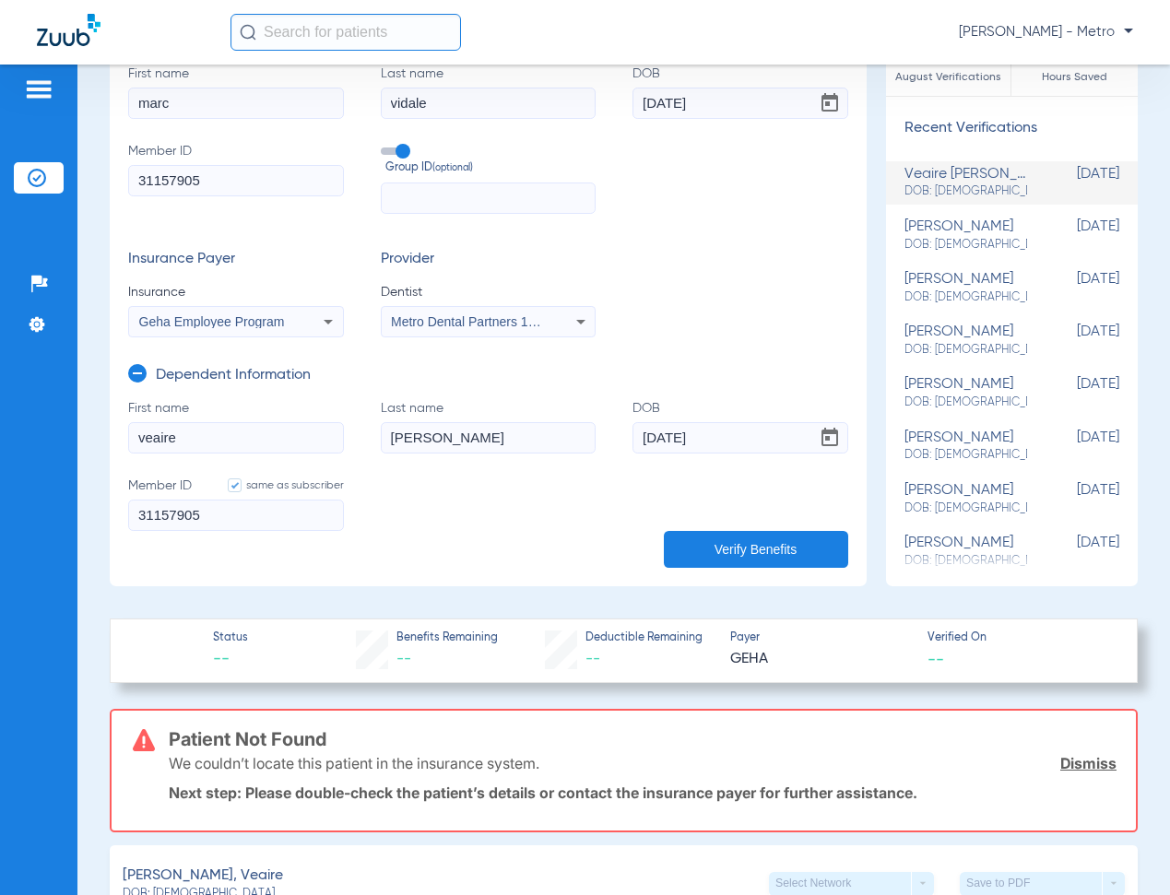
click at [751, 551] on button "Verify Benefits" at bounding box center [756, 549] width 184 height 37
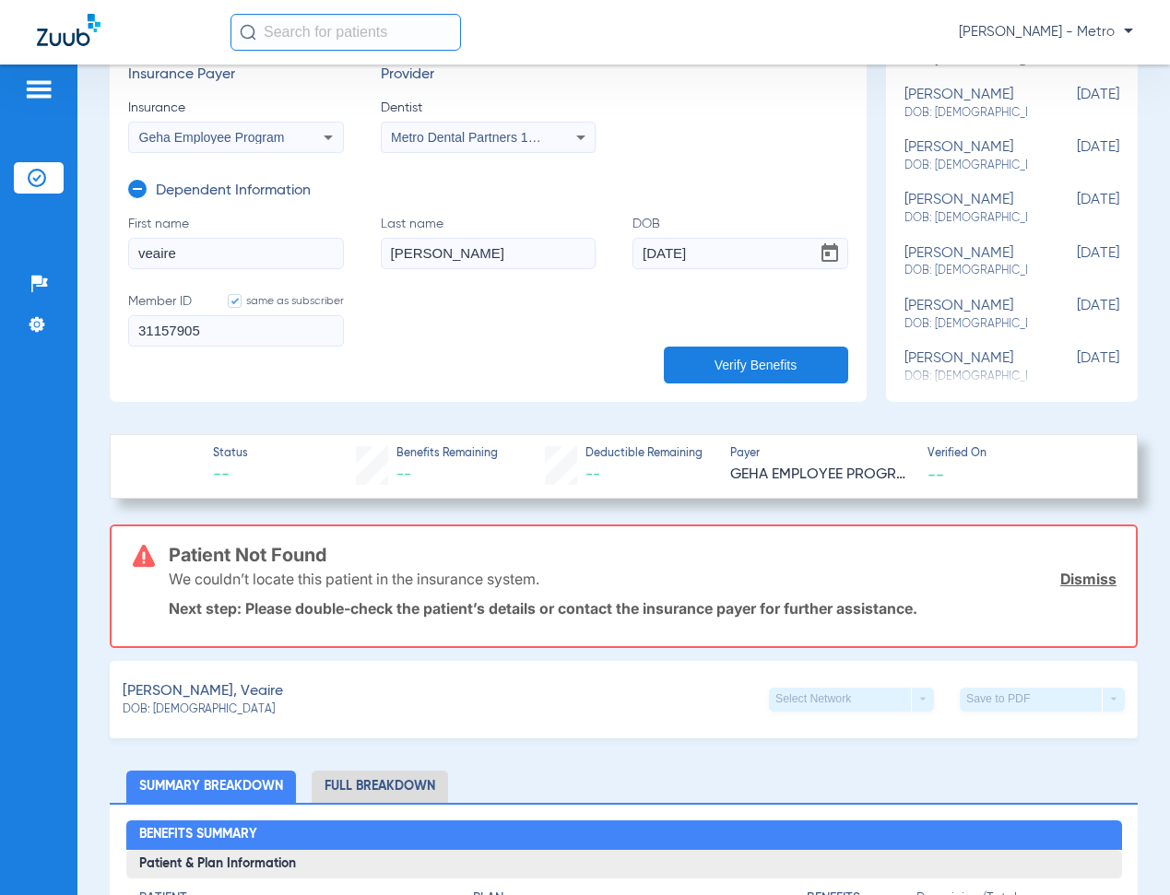
click at [291, 146] on div "Geha Employee Program" at bounding box center [236, 137] width 214 height 22
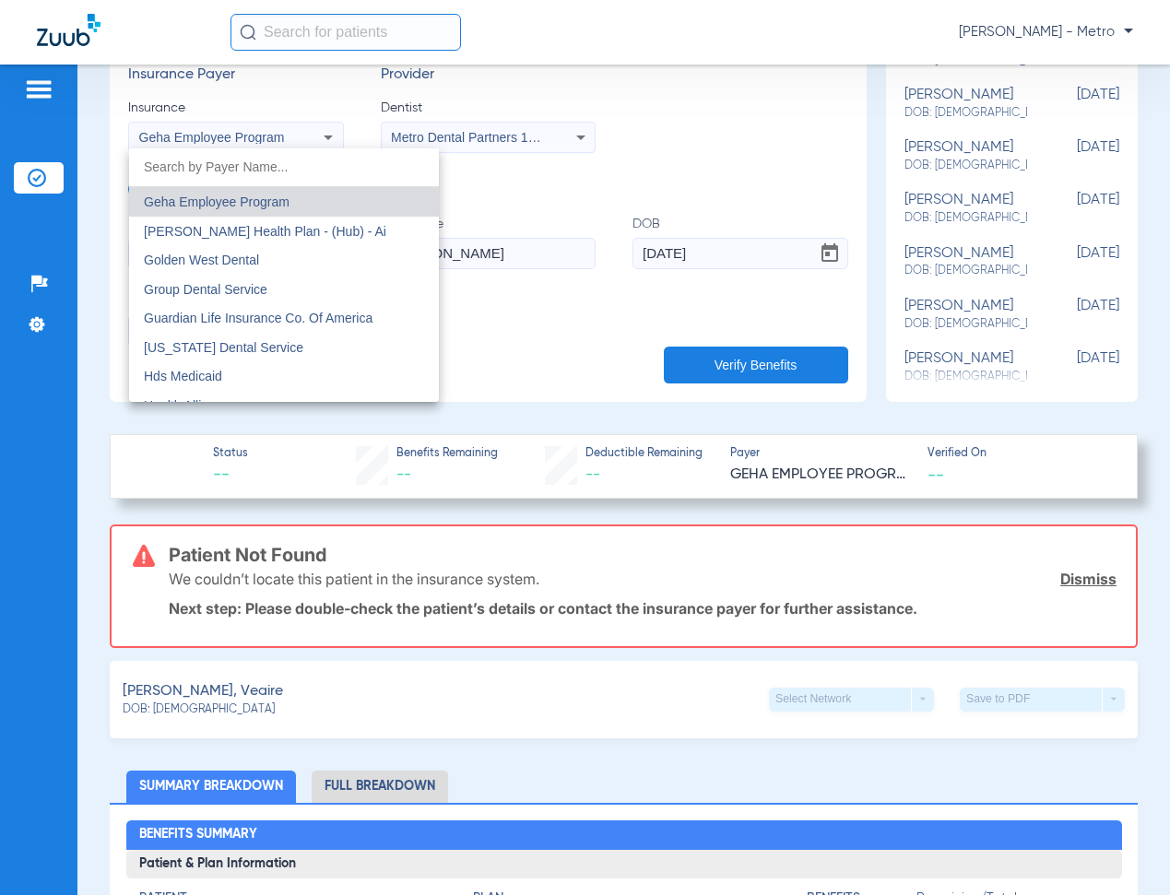
scroll to position [6035, 0]
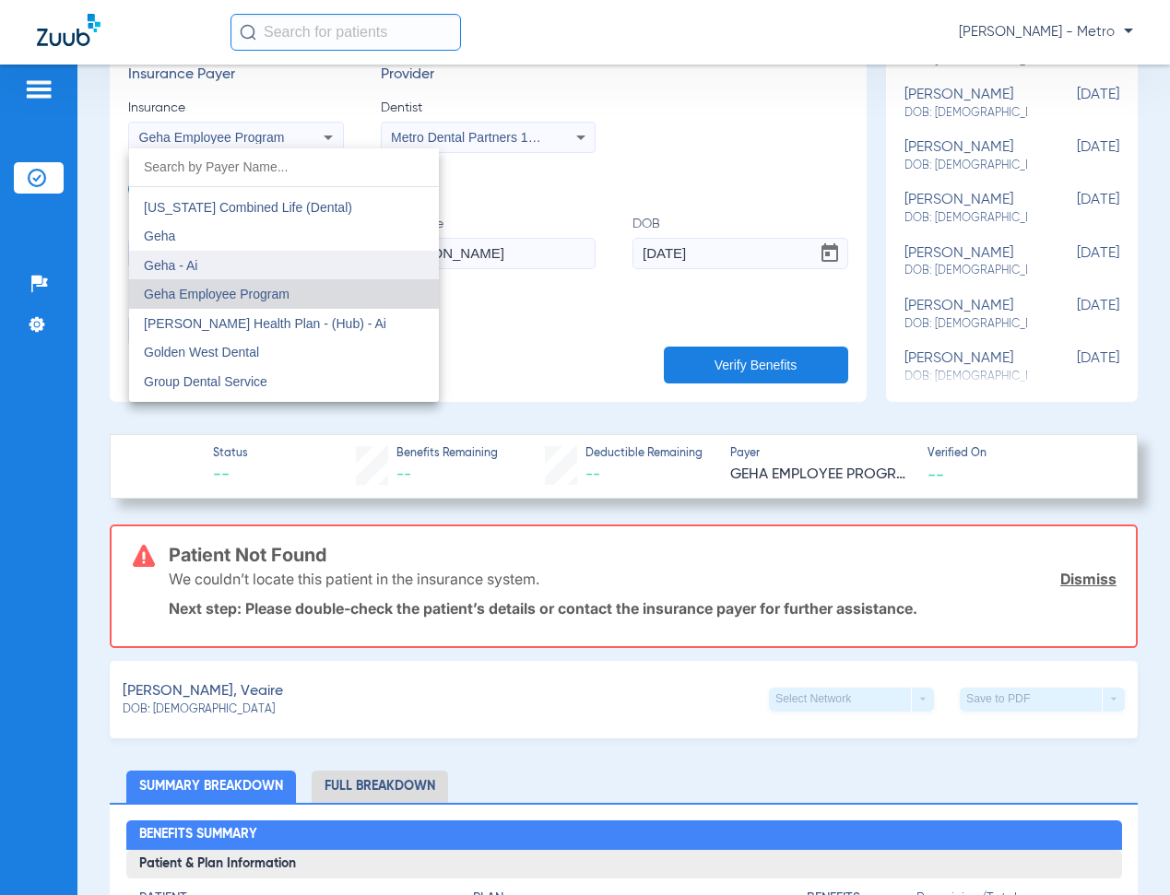
click at [221, 264] on mat-option "Geha - Ai" at bounding box center [284, 265] width 310 height 29
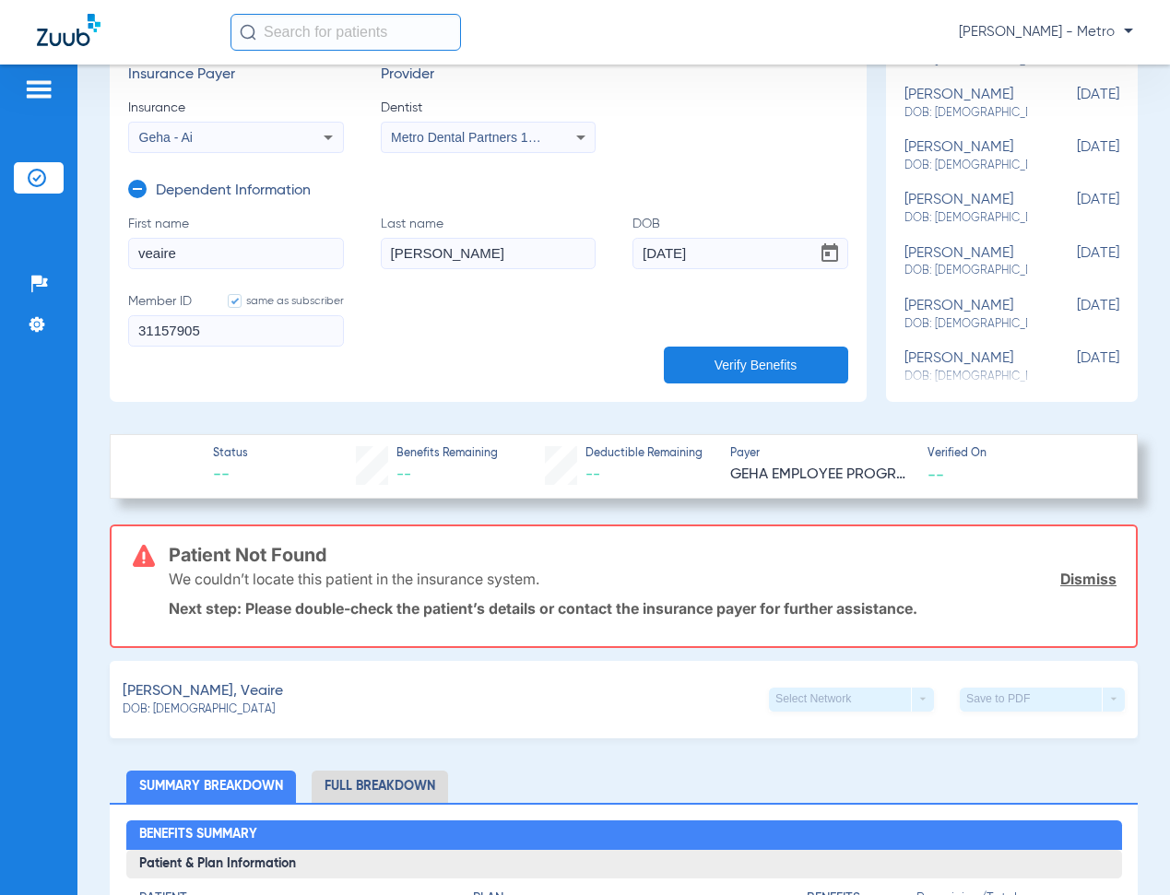
click at [796, 368] on button "Verify Benefits" at bounding box center [756, 365] width 184 height 37
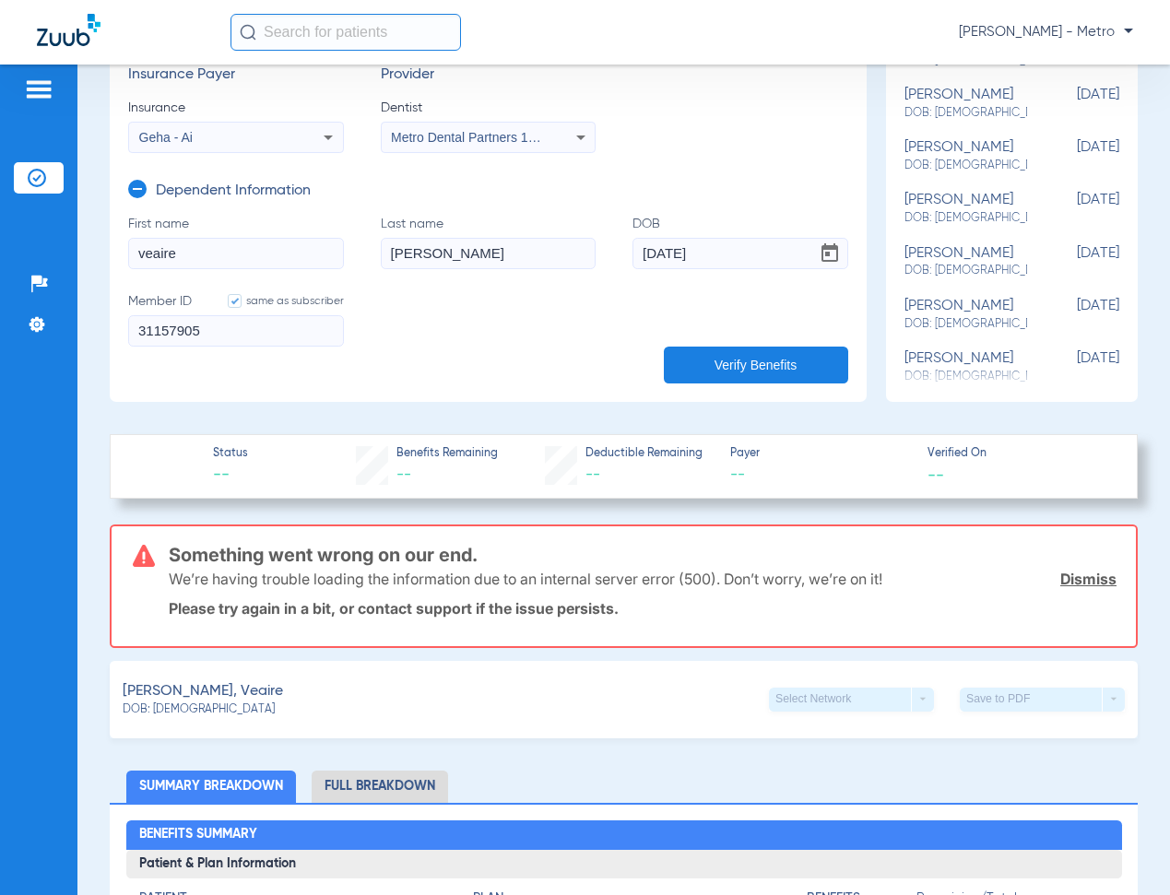
click at [787, 355] on button "Verify Benefits" at bounding box center [756, 365] width 184 height 37
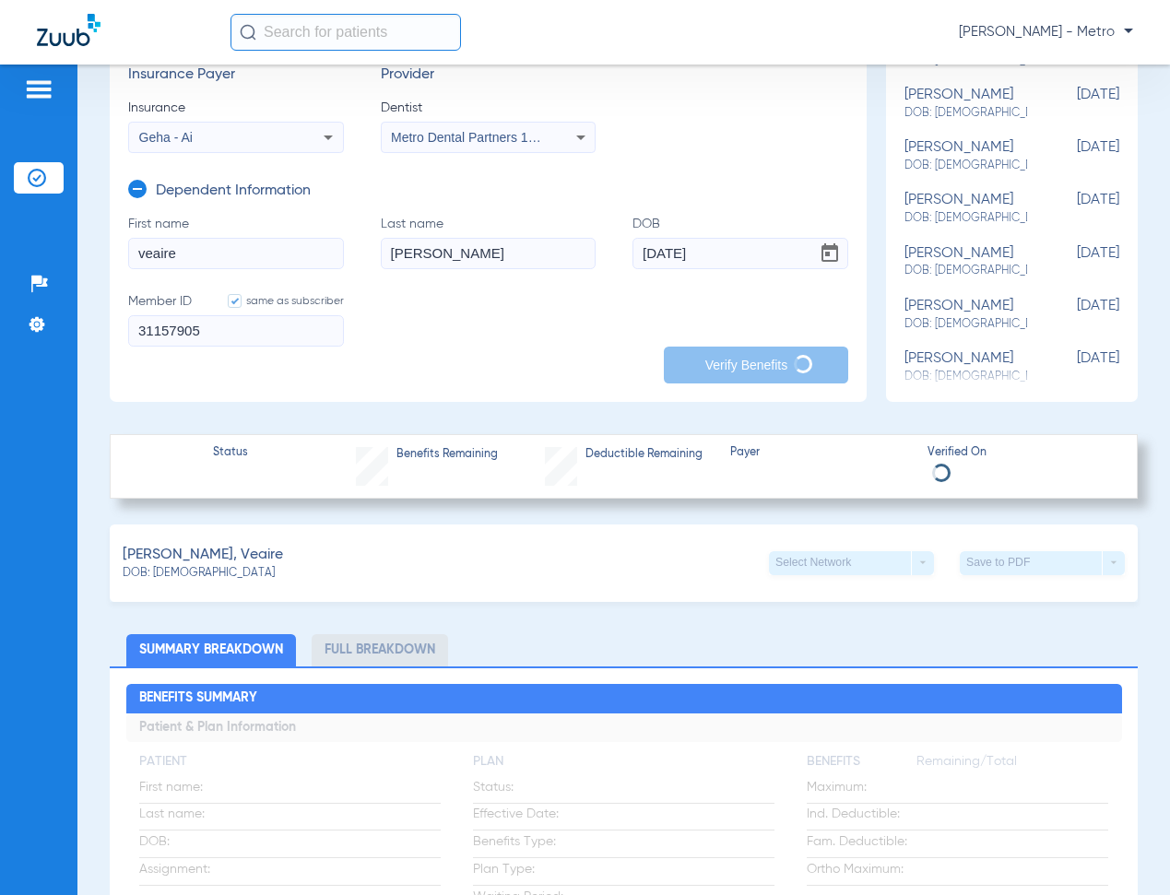
click at [787, 355] on button "Verify Benefits" at bounding box center [756, 365] width 184 height 37
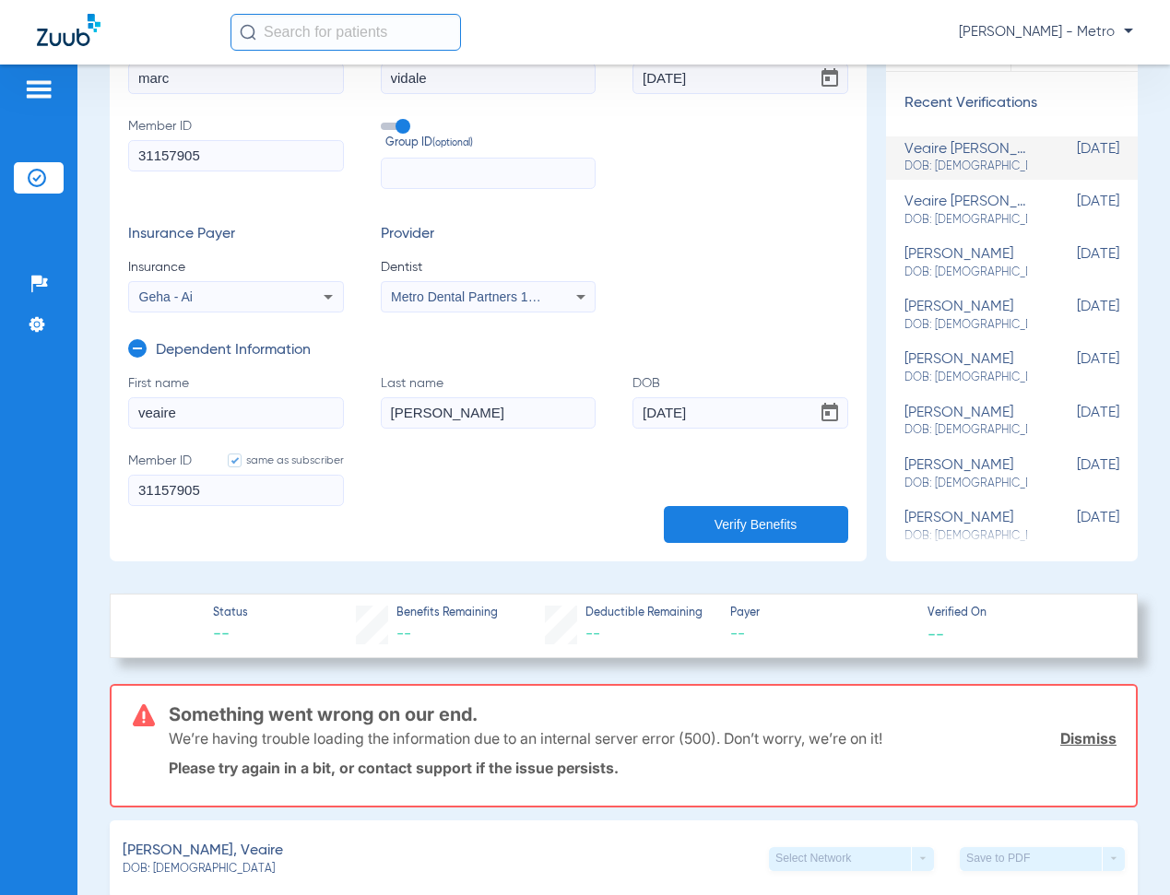
scroll to position [0, 0]
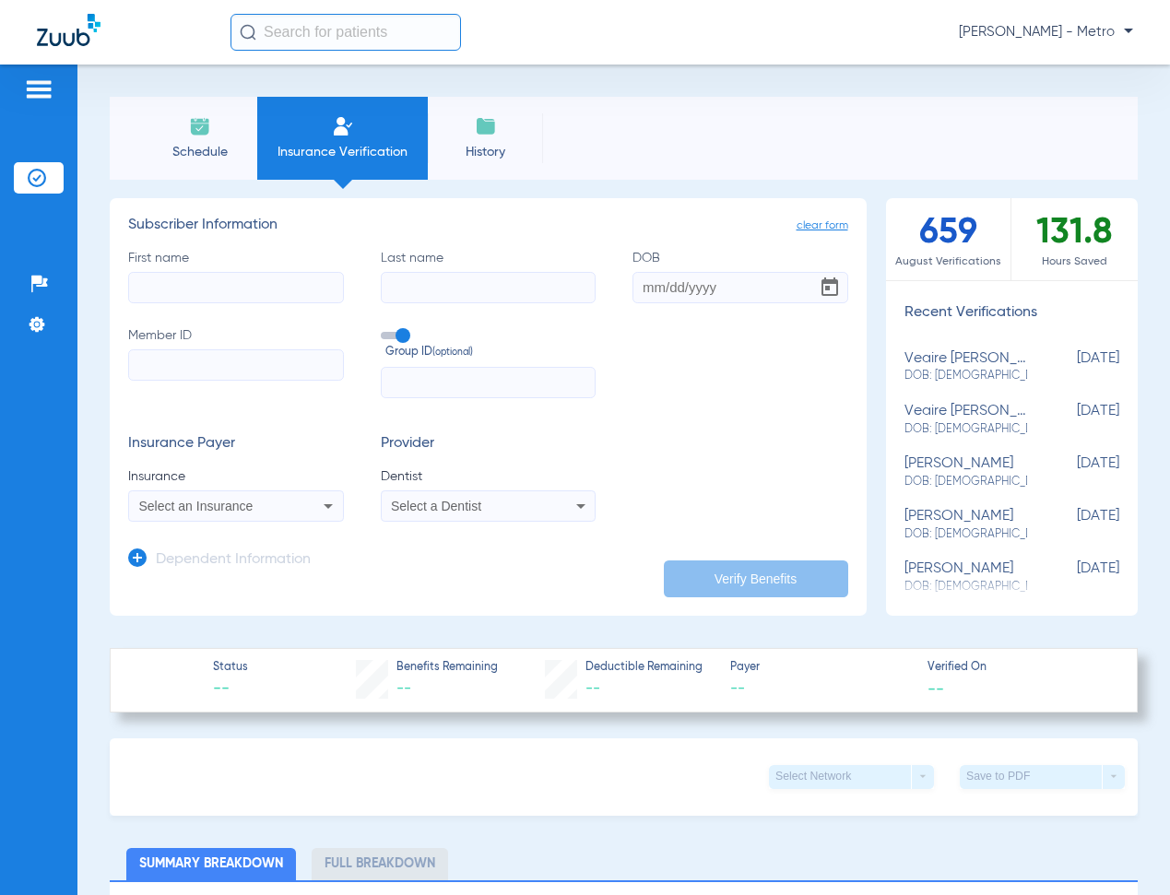
click at [234, 273] on input "First name" at bounding box center [236, 287] width 216 height 31
type input "heriberta"
type input "silverio"
click at [177, 365] on input "Member ID" at bounding box center [236, 364] width 216 height 31
paste input "9640391805"
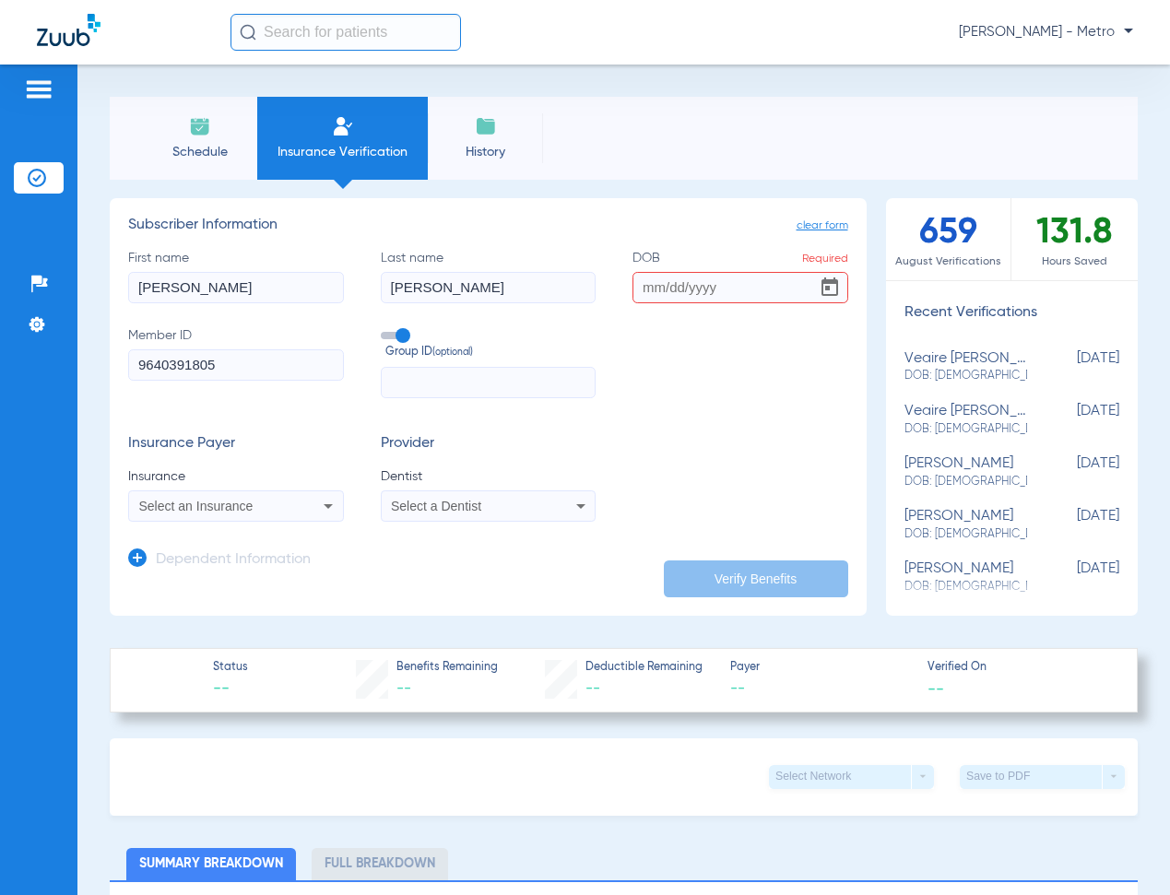
type input "9640391805"
click at [199, 512] on span "Select an Insurance" at bounding box center [196, 506] width 114 height 15
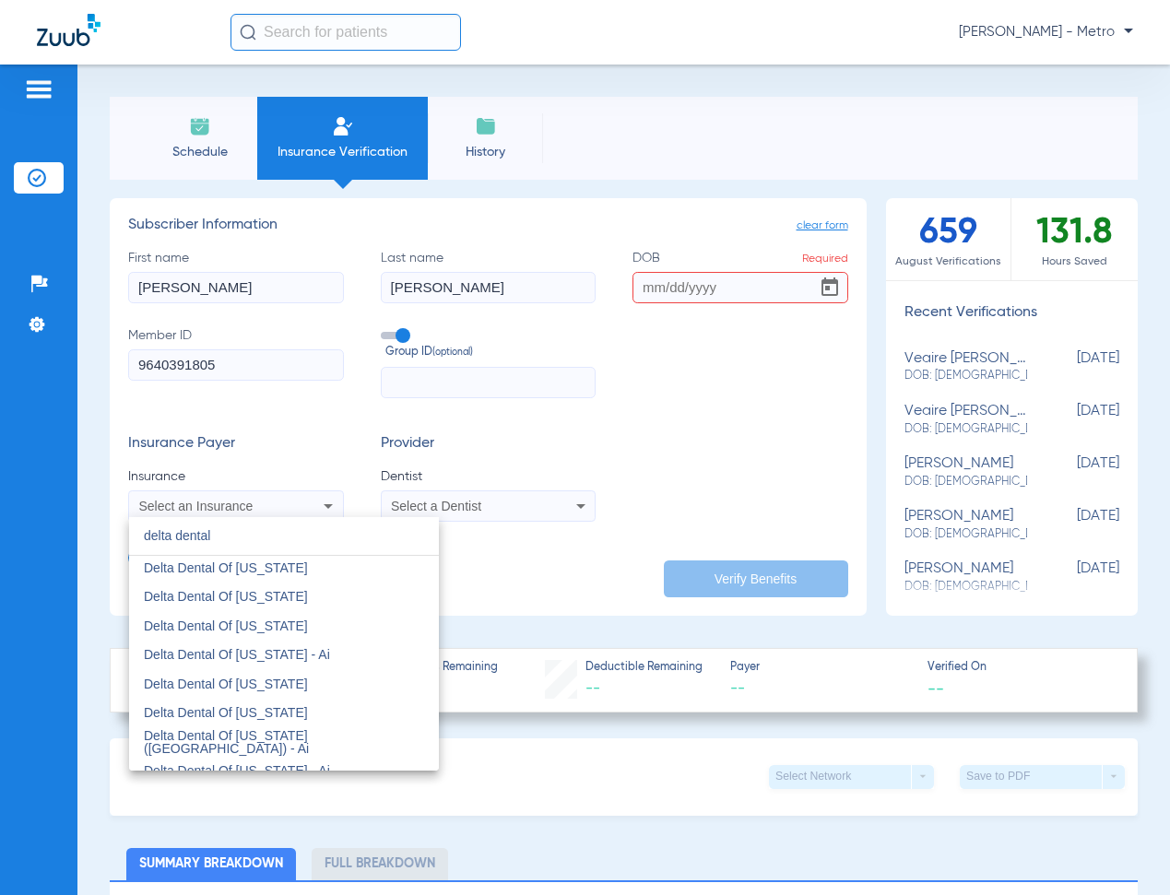
scroll to position [1198, 0]
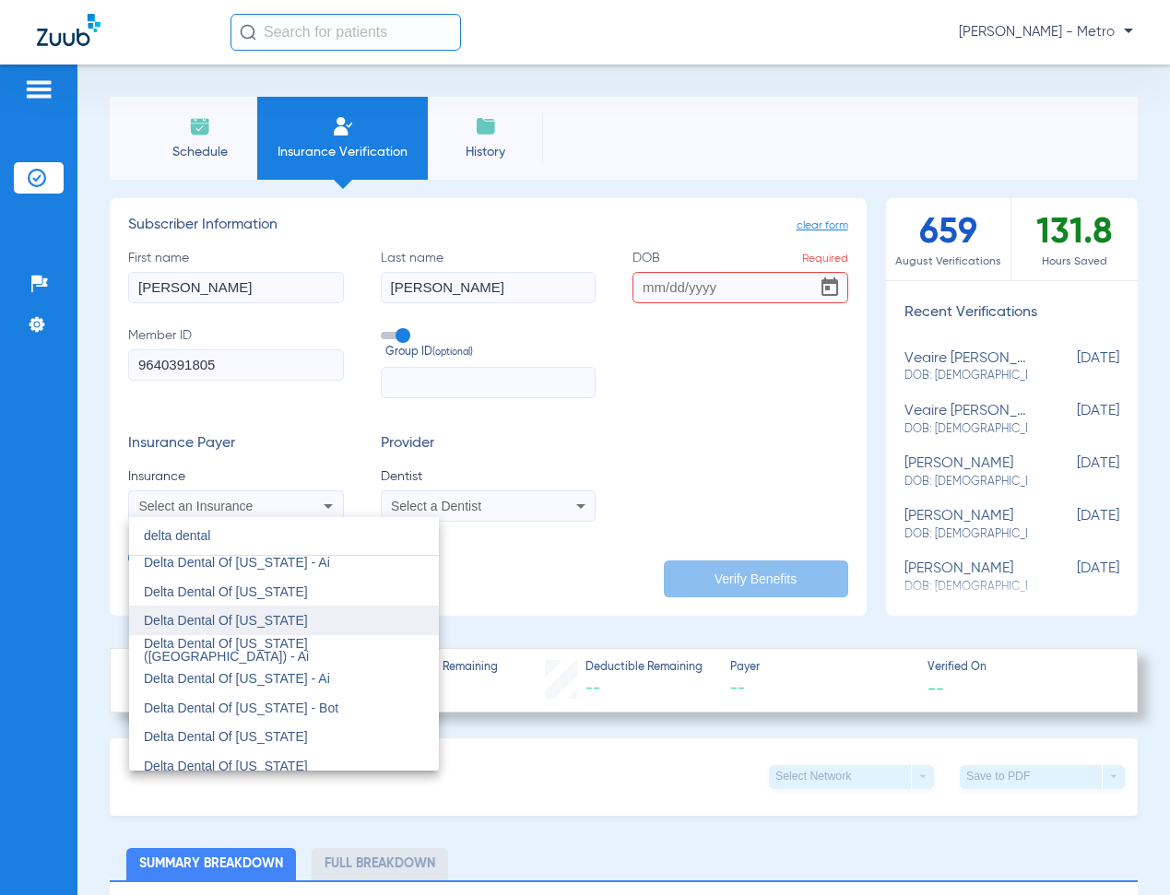
type input "delta dental"
click at [266, 615] on span "Delta Dental Of [US_STATE]" at bounding box center [226, 620] width 164 height 15
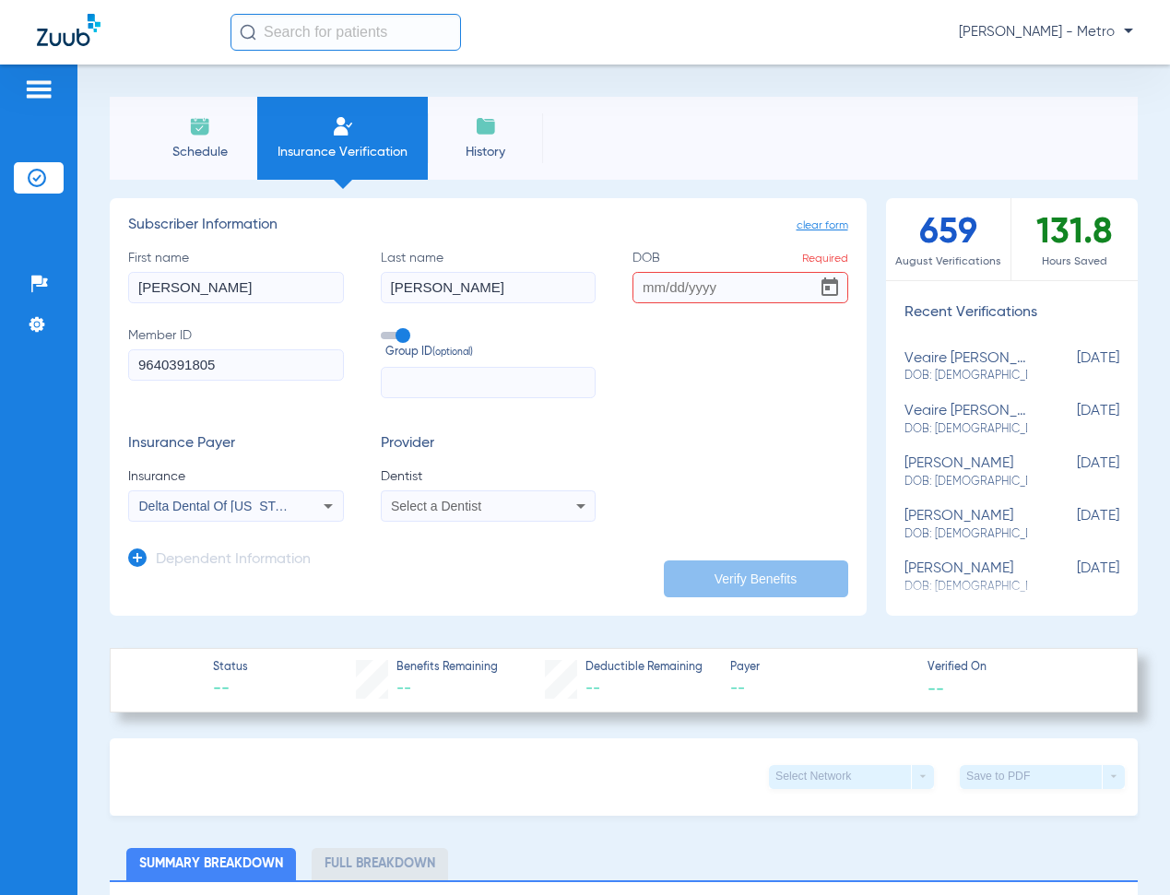
click at [454, 507] on span "Select a Dentist" at bounding box center [436, 506] width 90 height 15
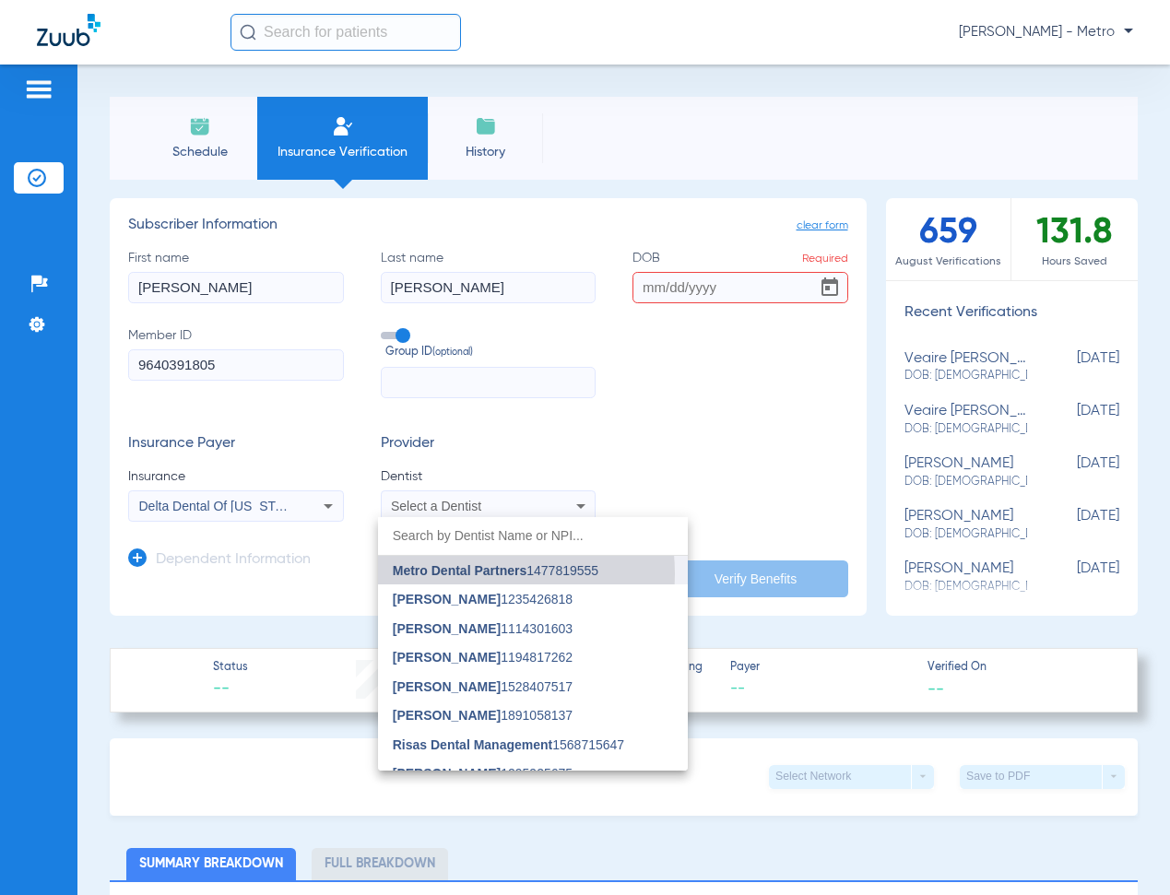
click at [466, 574] on span "Metro Dental Partners" at bounding box center [460, 570] width 134 height 15
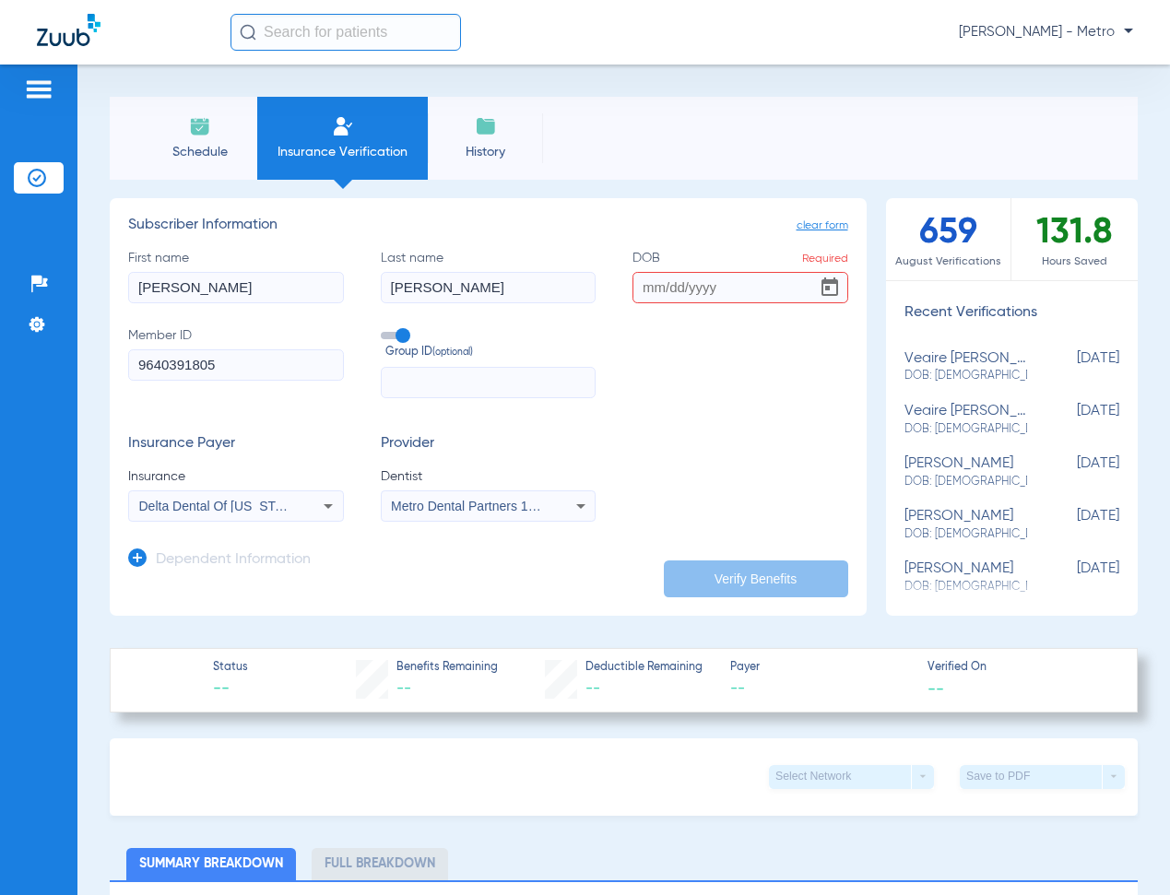
click at [640, 287] on input "DOB Required" at bounding box center [740, 287] width 216 height 31
click at [133, 562] on icon at bounding box center [137, 558] width 18 height 18
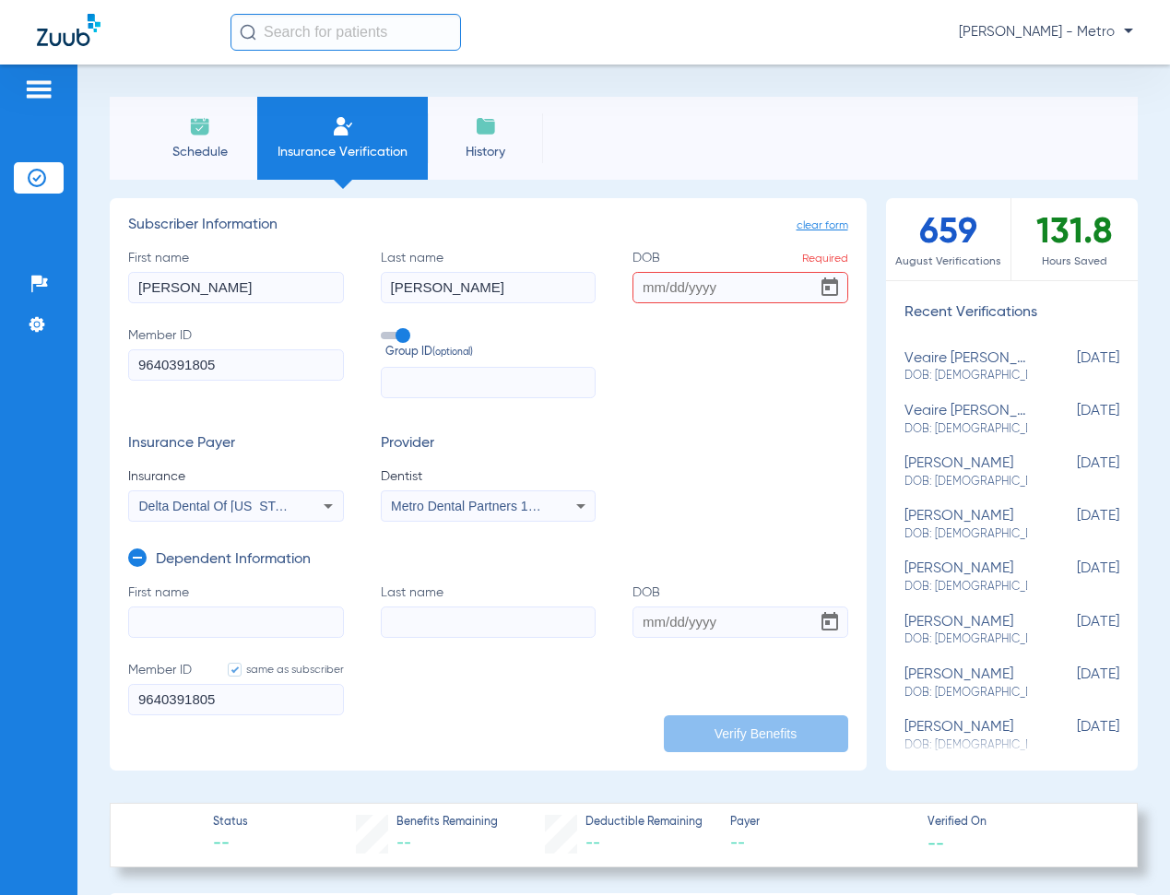
click at [196, 615] on input "First name" at bounding box center [236, 622] width 216 height 31
paste input "ARIANA"
type input "ARIANA"
click at [404, 627] on input "Last name" at bounding box center [489, 622] width 216 height 31
paste input "SILVERIO"
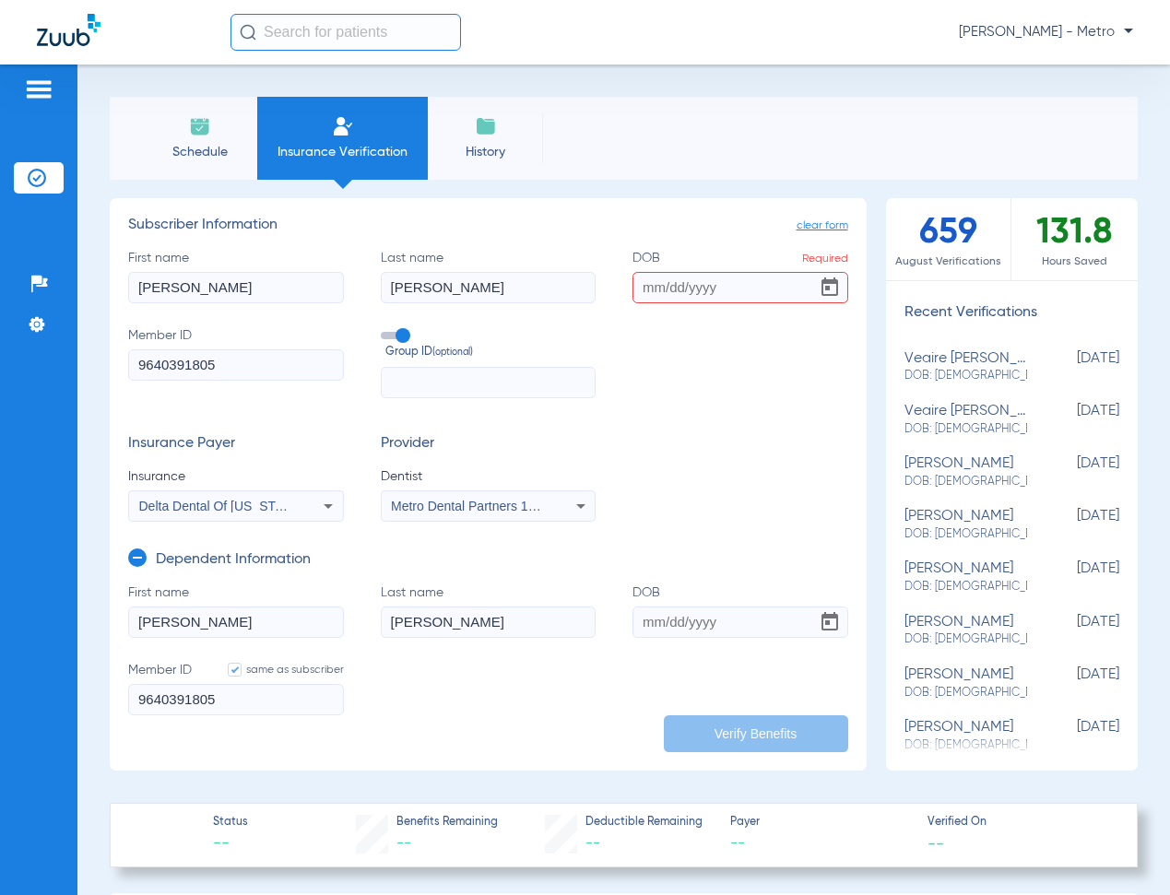
type input "SILVERIO"
click at [643, 629] on input "DOB" at bounding box center [740, 622] width 216 height 31
type input "01/19/2011"
click at [418, 380] on input "text" at bounding box center [489, 382] width 216 height 31
click at [483, 660] on form "First name ARIANA Last name SILVERIO DOB 01/19/2011 Member ID same as subscribe…" at bounding box center [488, 661] width 720 height 155
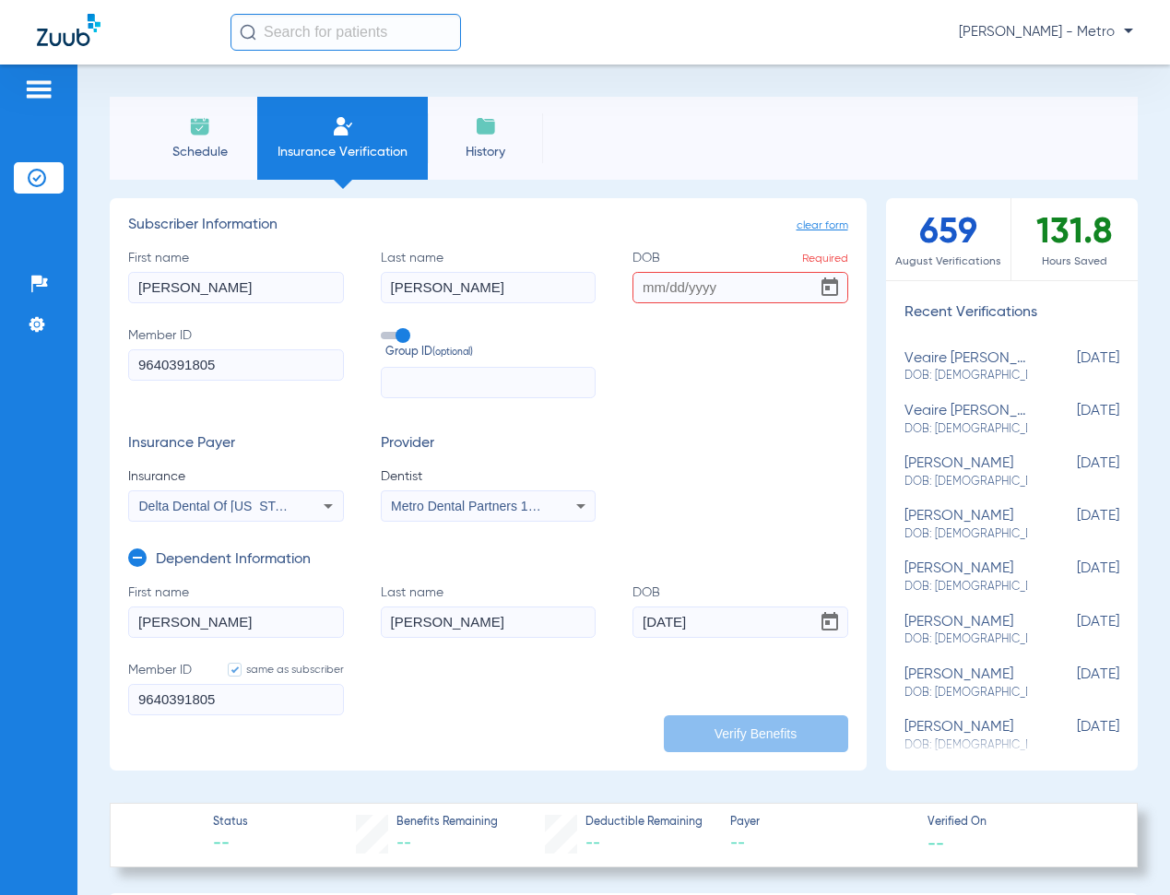
click at [661, 277] on input "DOB Required" at bounding box center [740, 287] width 216 height 31
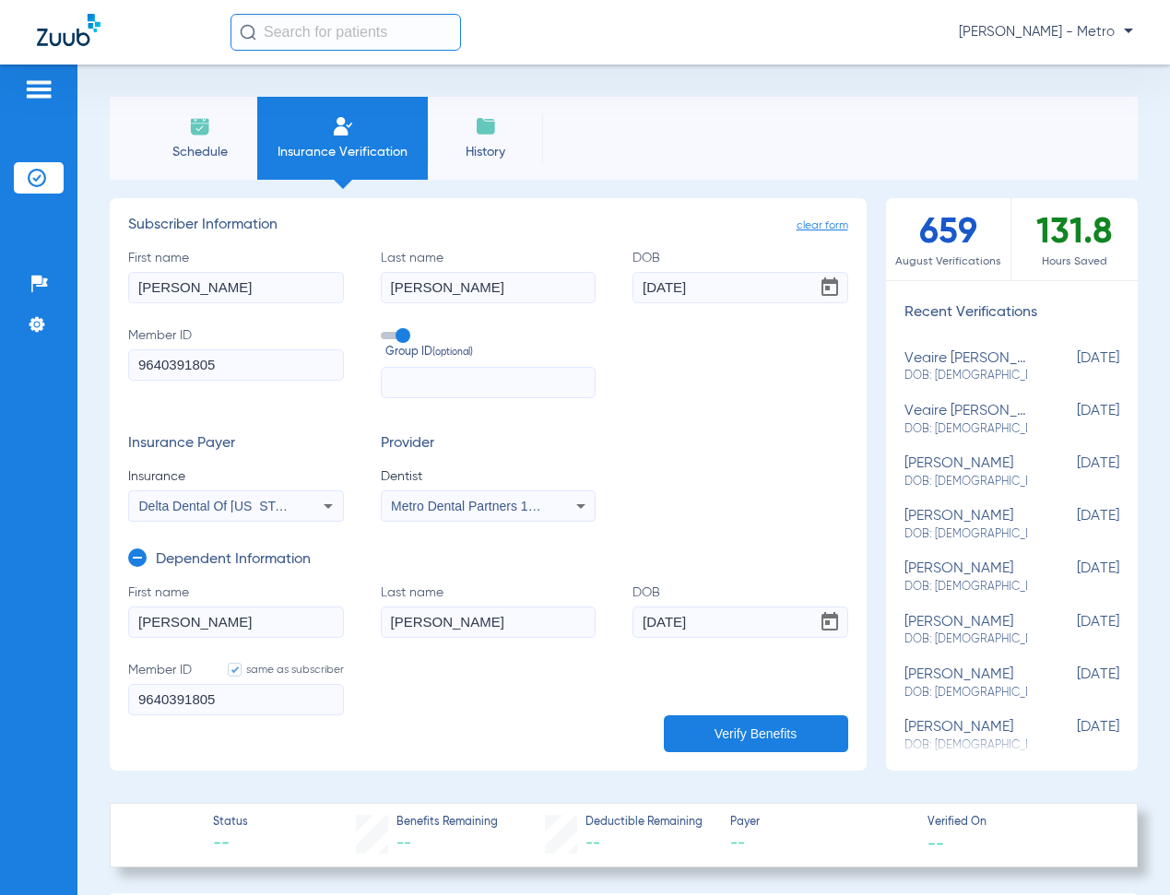
type input "03/16/1982"
click at [783, 463] on div "Insurance Payer Insurance Delta Dental Of New Jersey Provider Dentist Metro Den…" at bounding box center [488, 478] width 720 height 87
click at [765, 738] on button "Verify Benefits" at bounding box center [756, 733] width 184 height 37
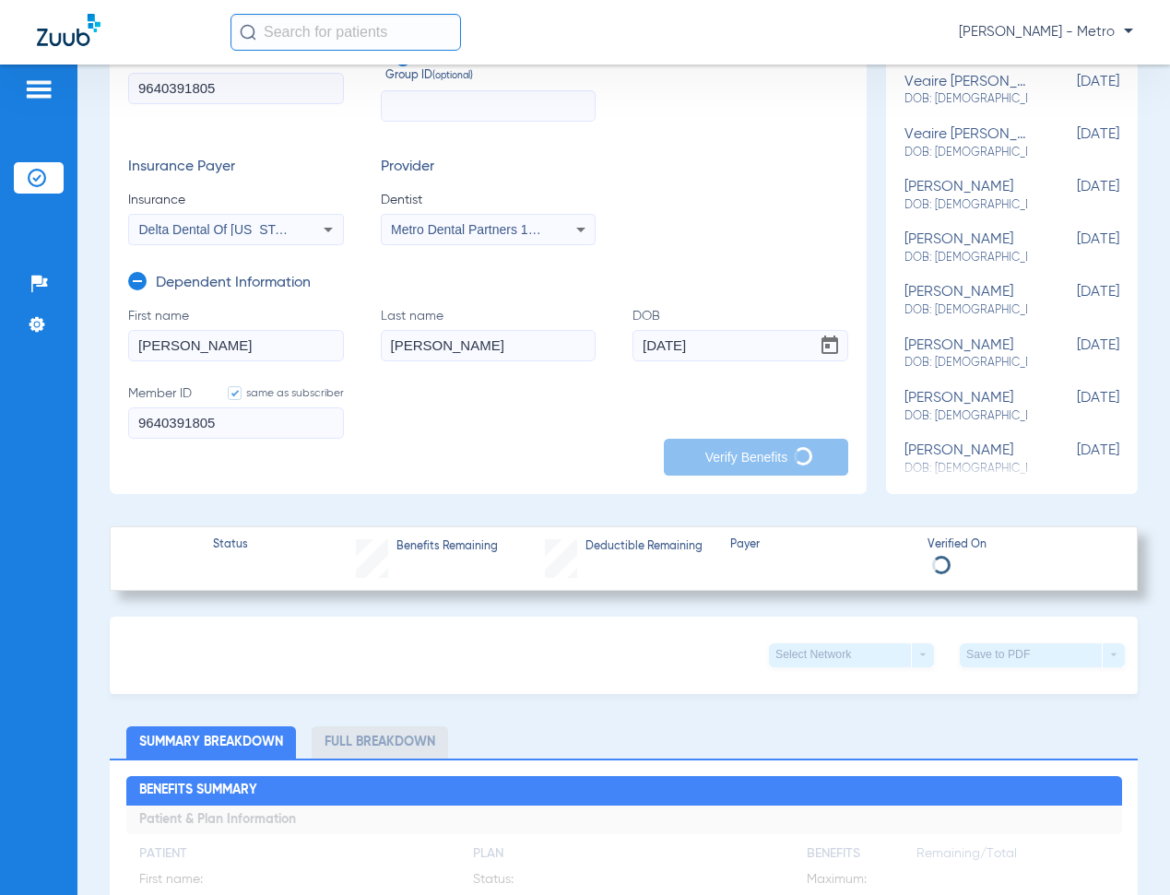
scroll to position [184, 0]
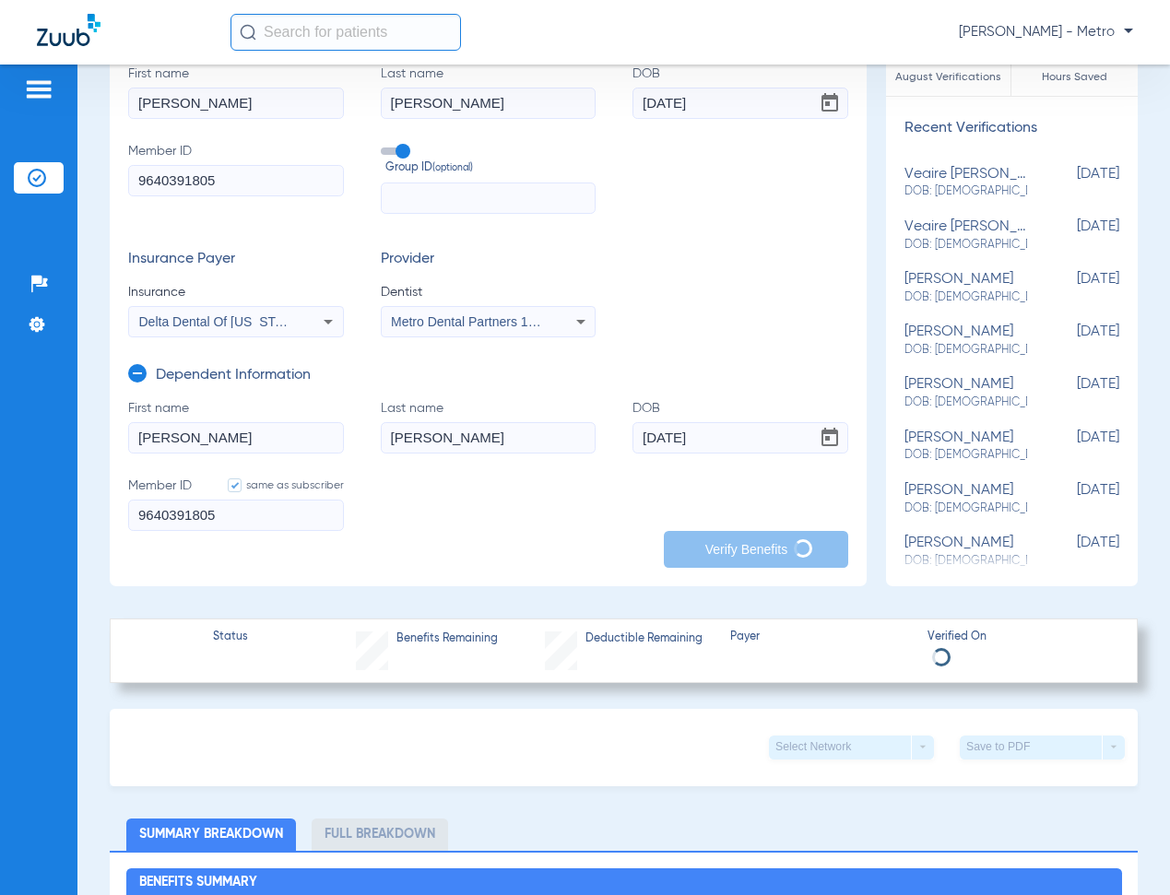
type input "heriberta"
type input "silverio"
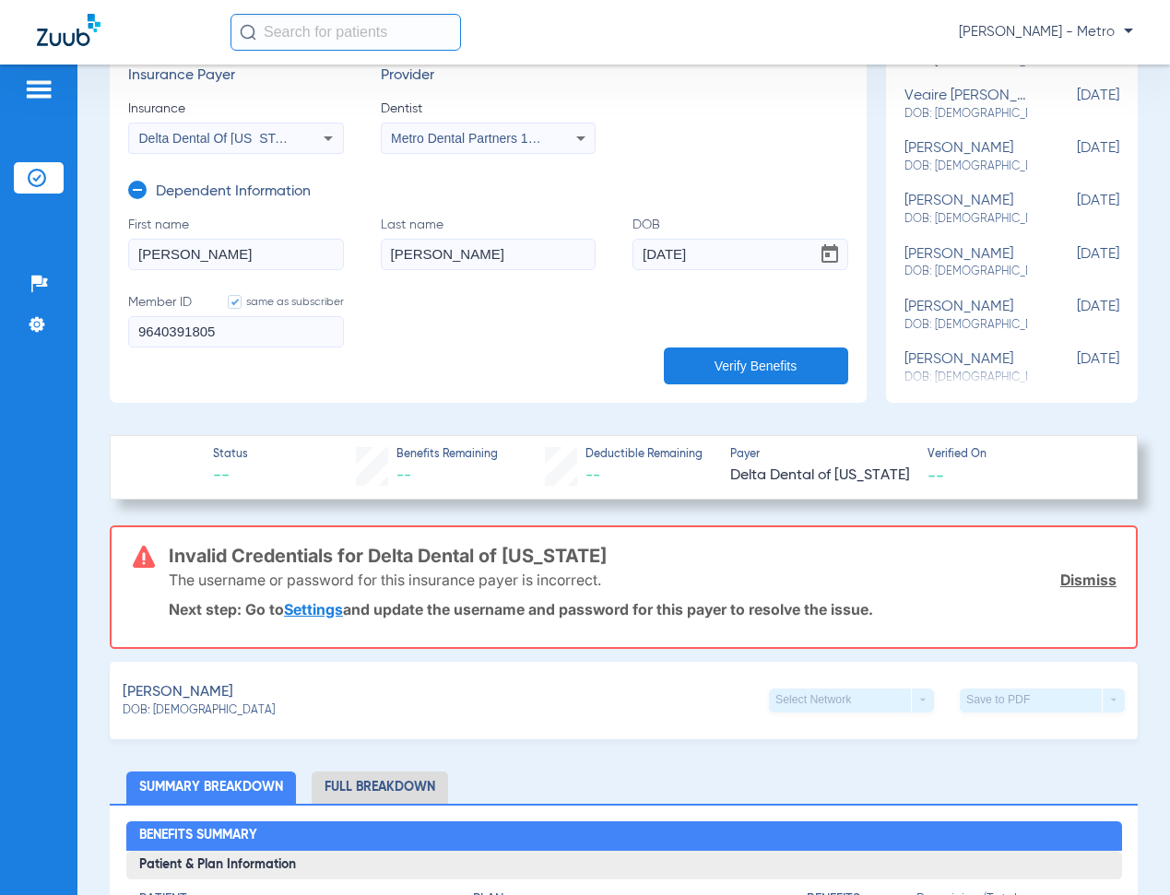
scroll to position [369, 0]
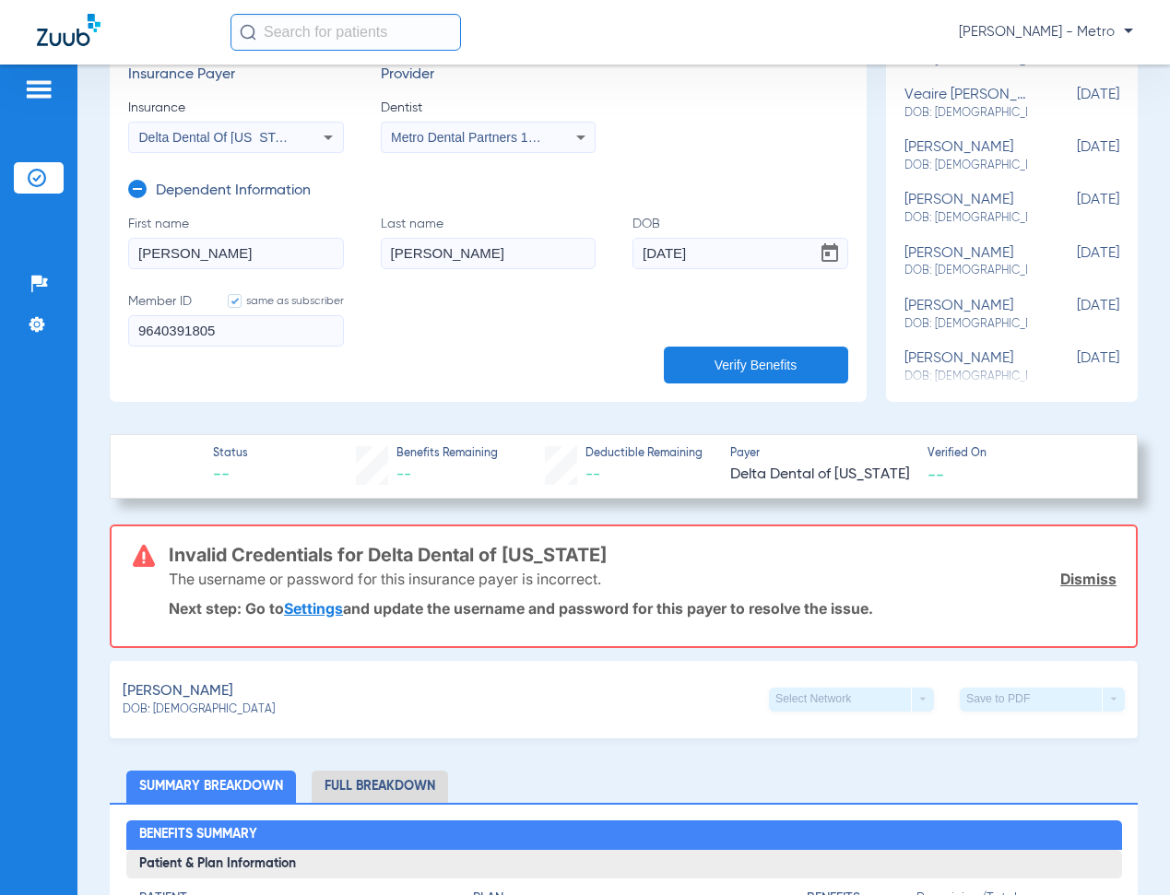
click at [478, 130] on span "Metro Dental Partners 1477819555" at bounding box center [492, 137] width 202 height 15
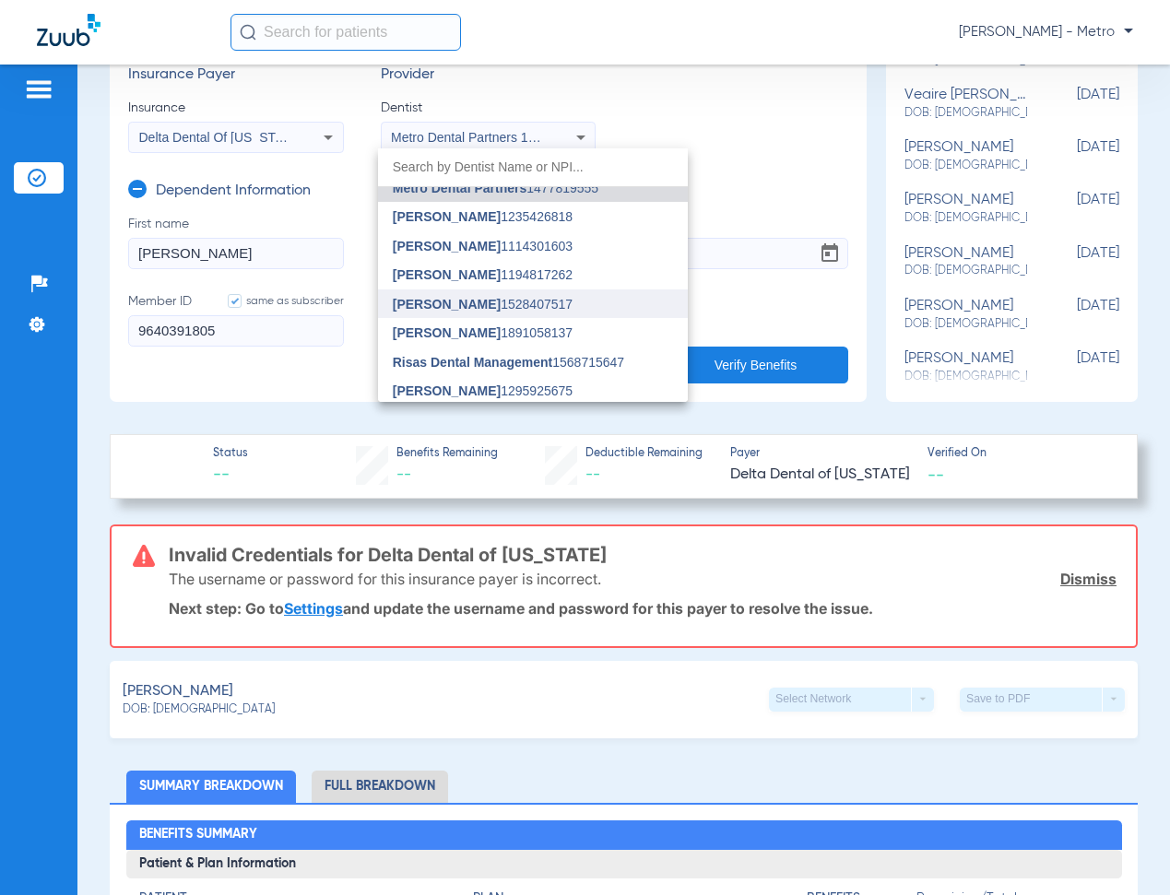
scroll to position [18, 0]
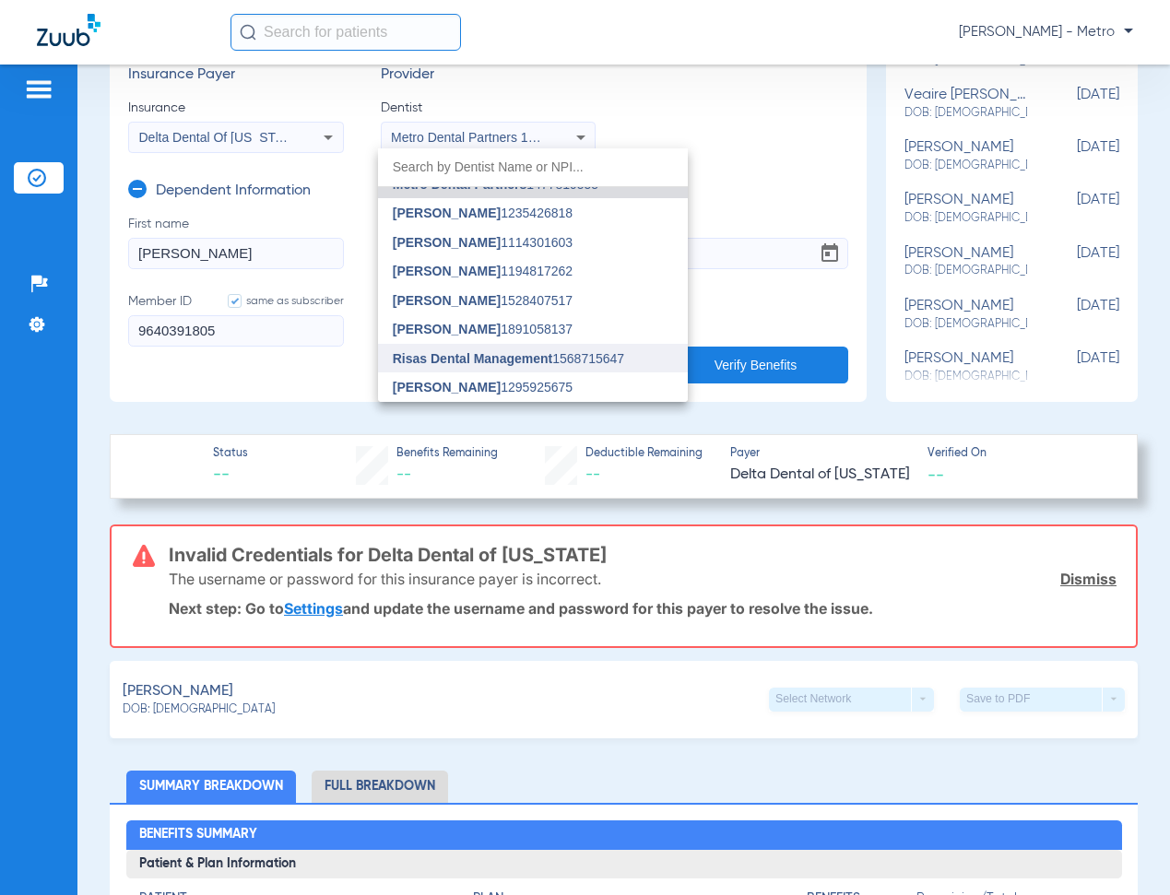
click at [560, 353] on span "Risas Dental Management 1568715647" at bounding box center [508, 358] width 231 height 13
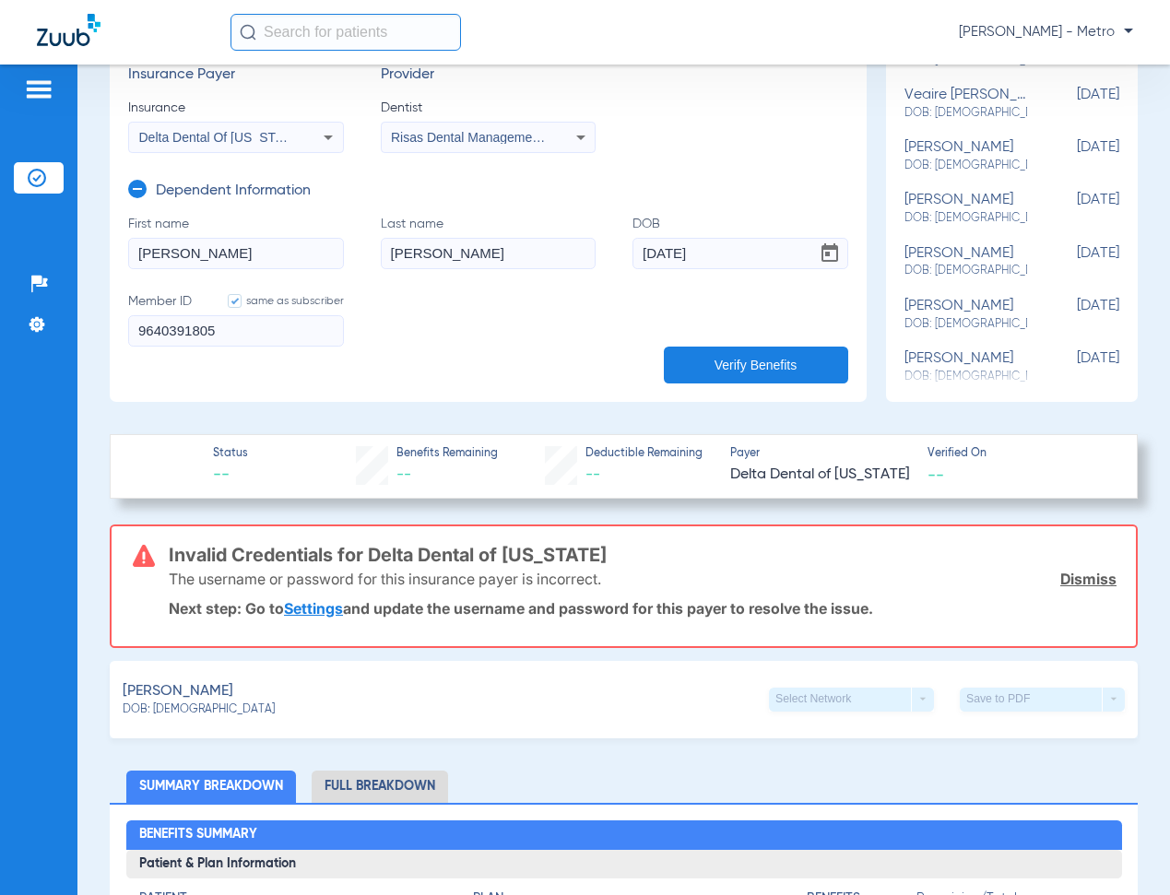
click at [734, 377] on button "Verify Benefits" at bounding box center [756, 365] width 184 height 37
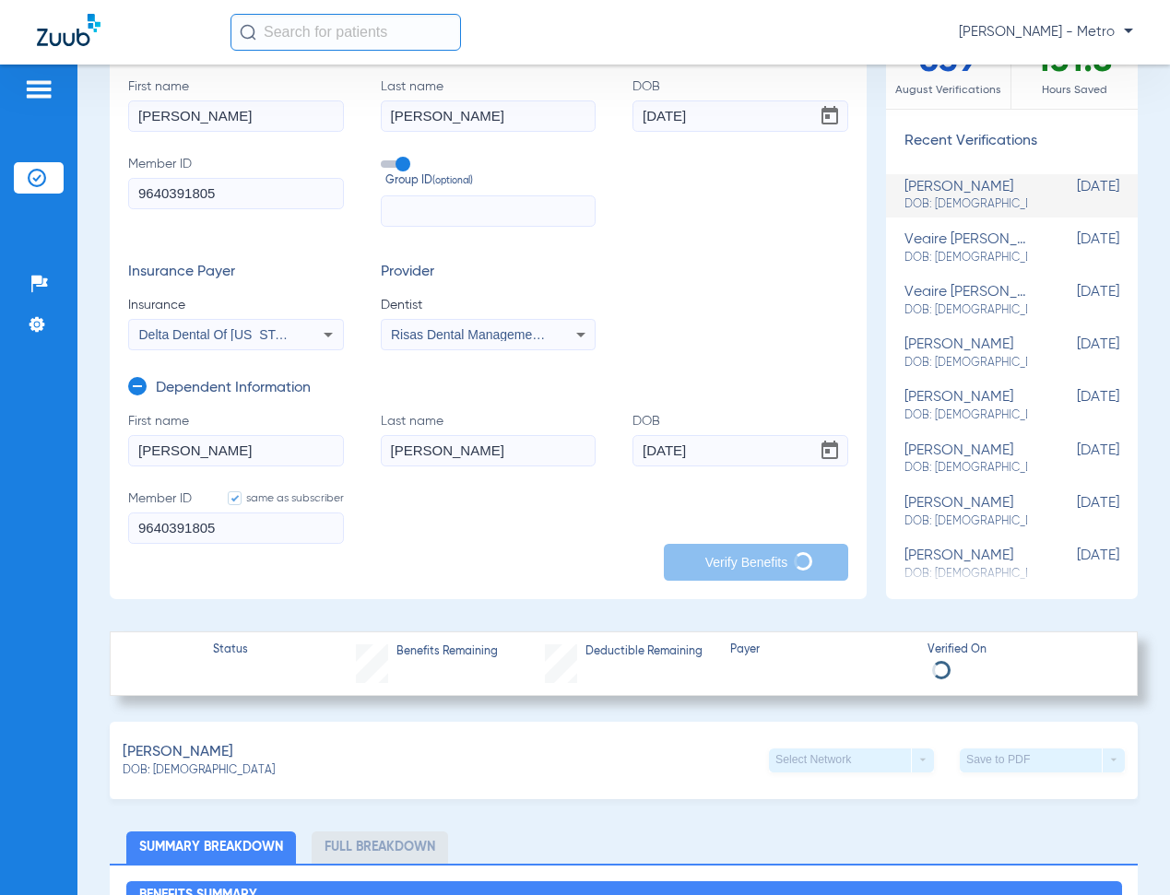
scroll to position [277, 0]
